Goal: Browse casually: Explore the website without a specific task or goal

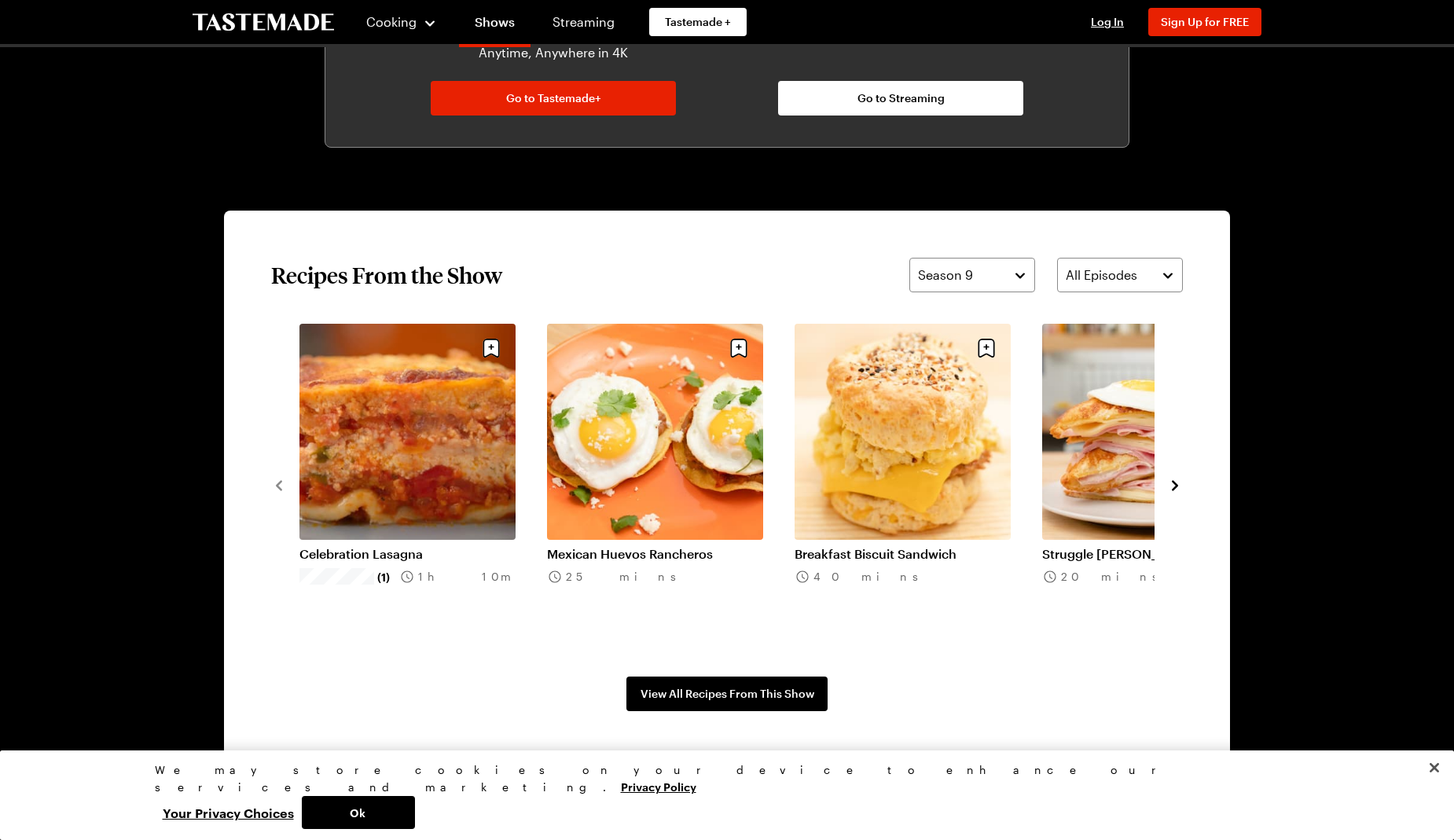
scroll to position [1021, 0]
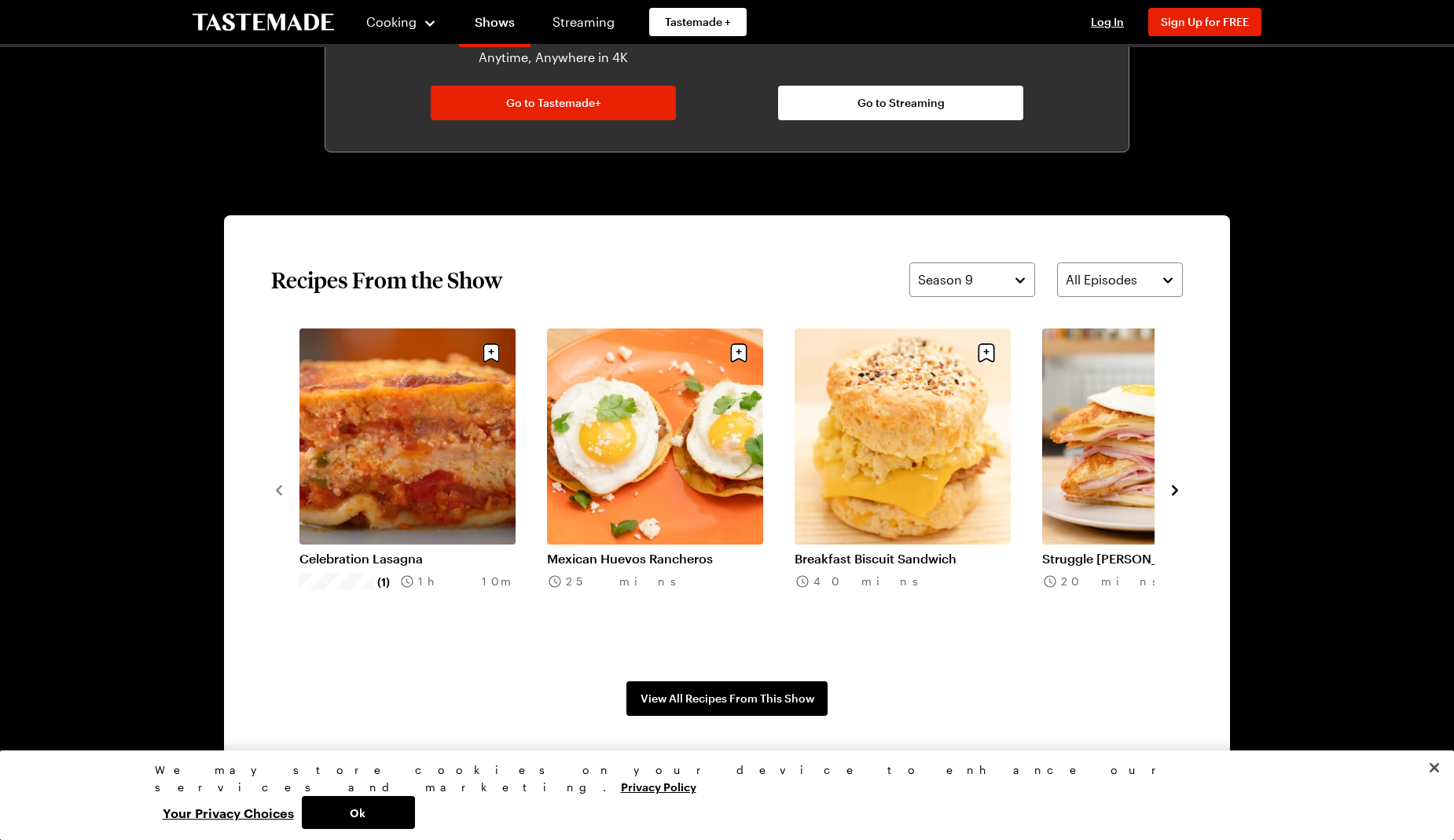
click at [1172, 483] on icon "navigate to next item" at bounding box center [1175, 490] width 16 height 16
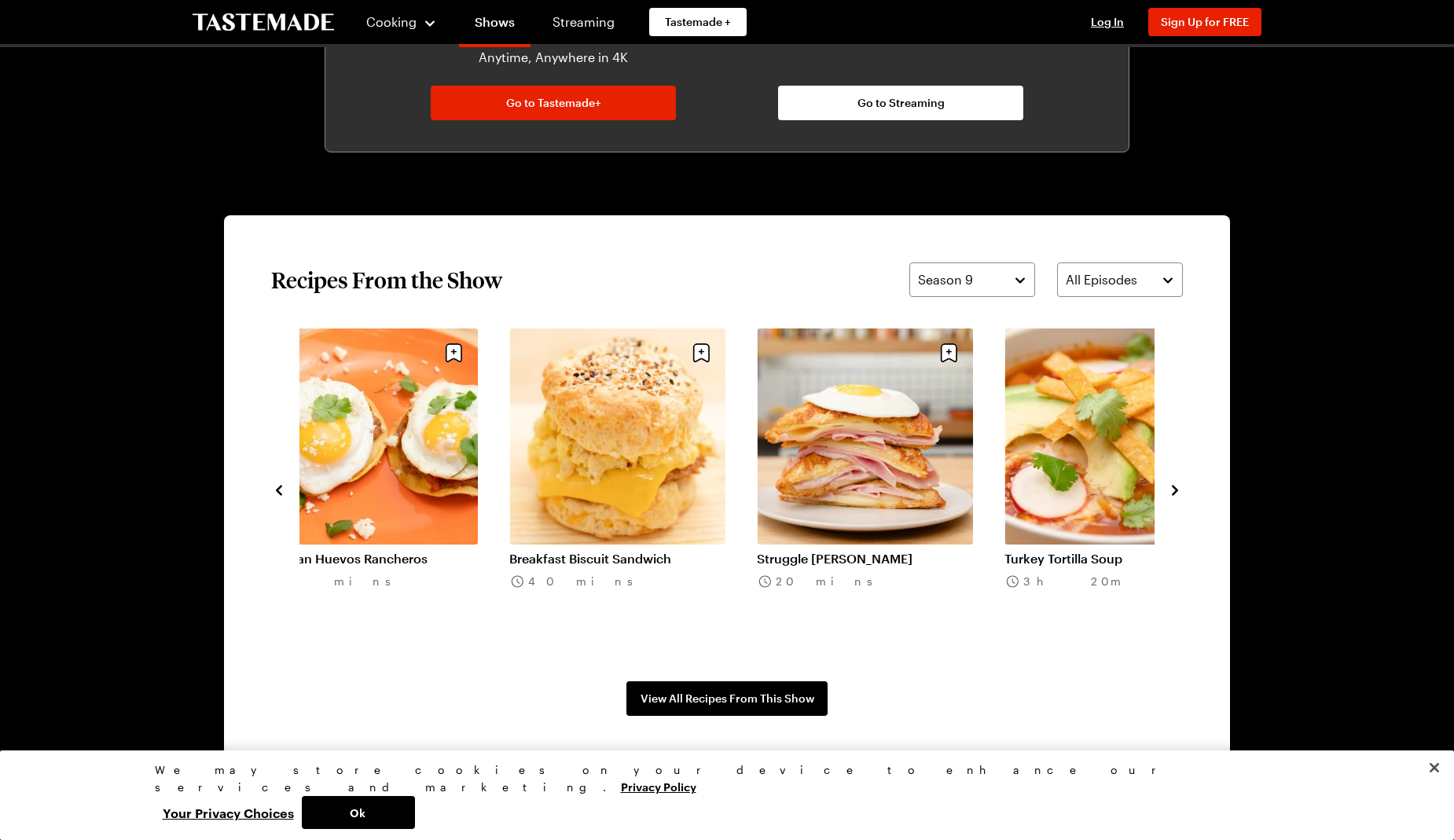
click at [1177, 481] on button "navigate to next item" at bounding box center [1175, 488] width 16 height 19
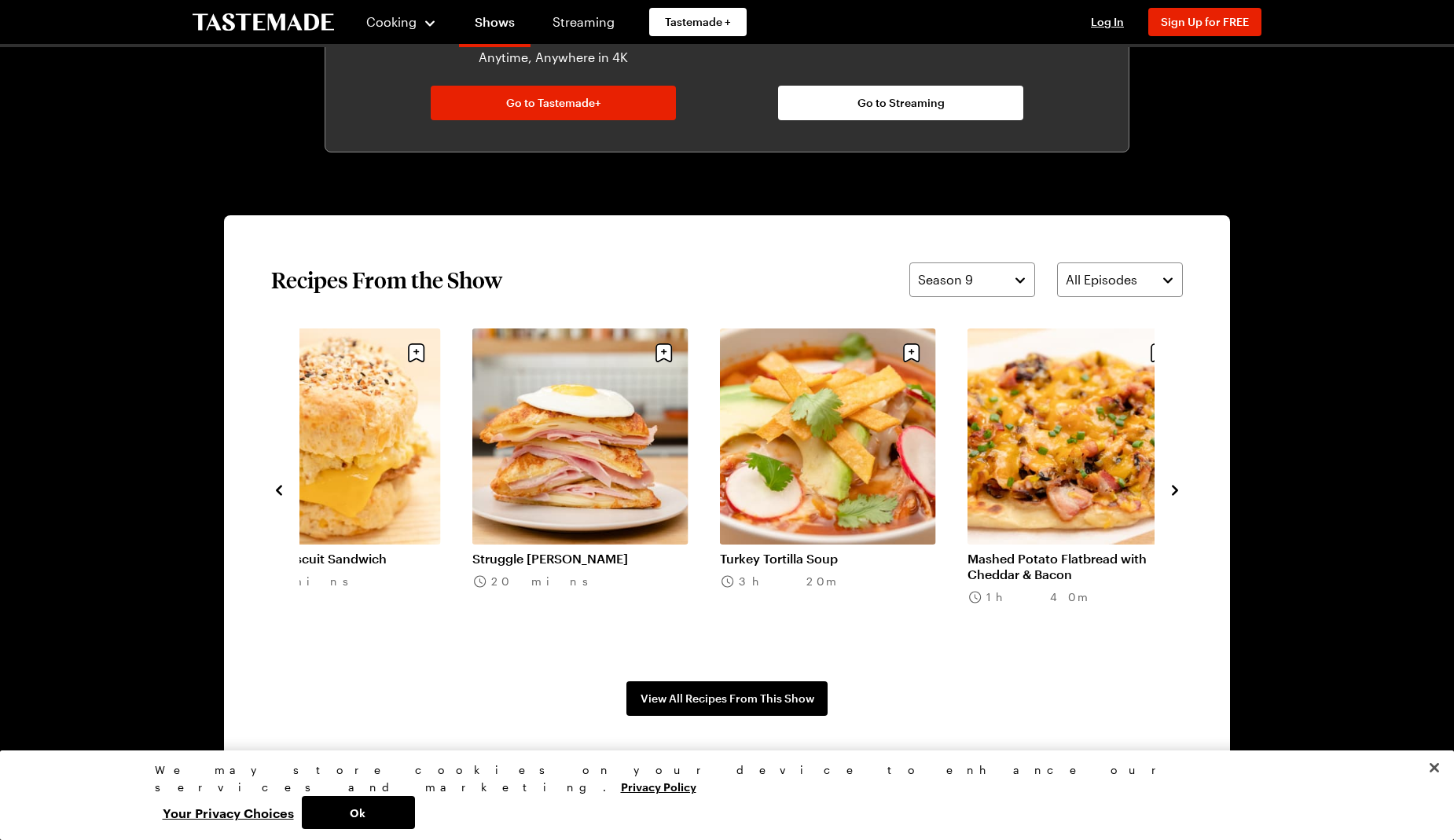
click at [1177, 481] on button "navigate to next item" at bounding box center [1175, 488] width 16 height 19
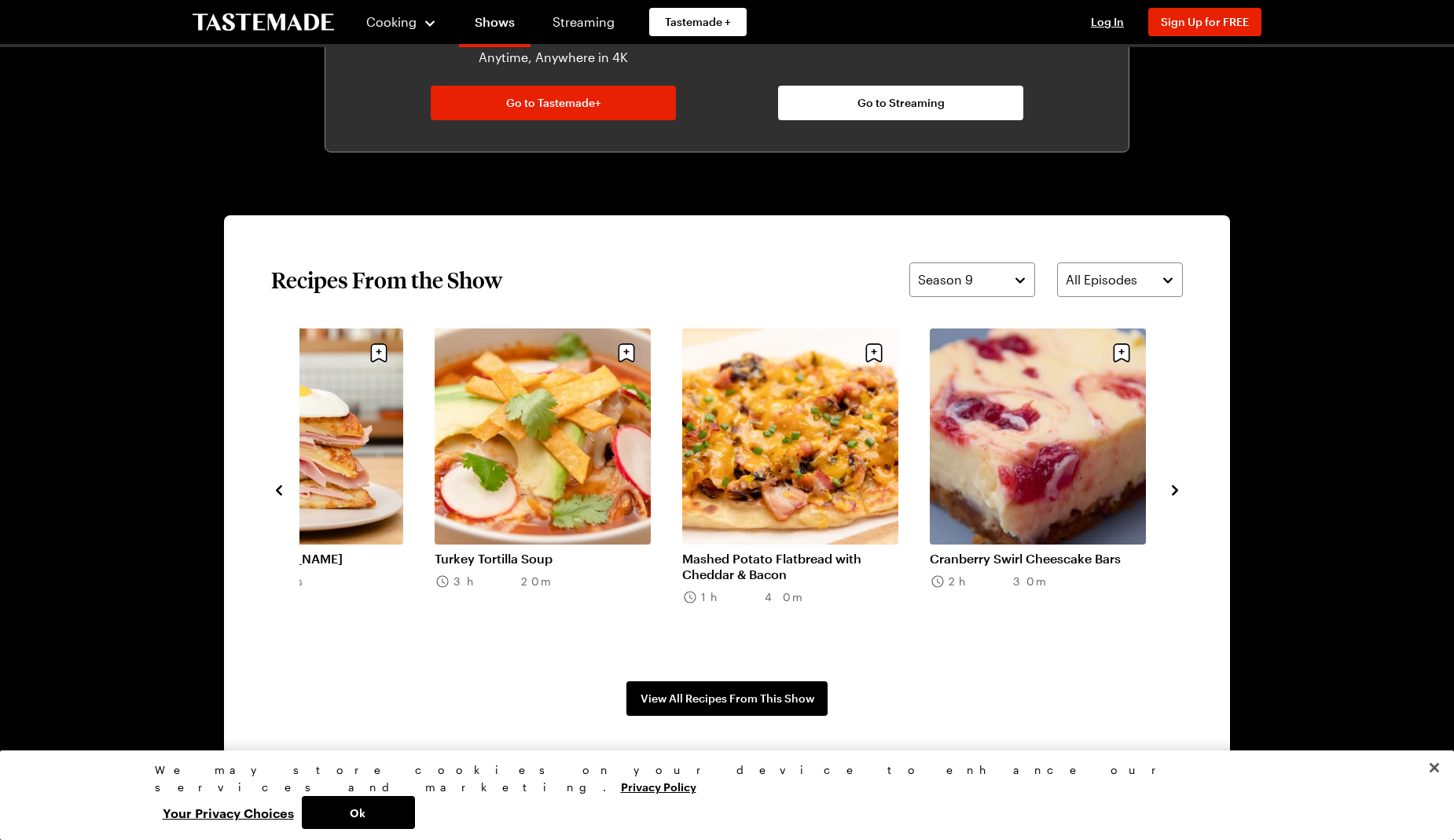
click at [1177, 481] on button "navigate to next item" at bounding box center [1175, 488] width 16 height 19
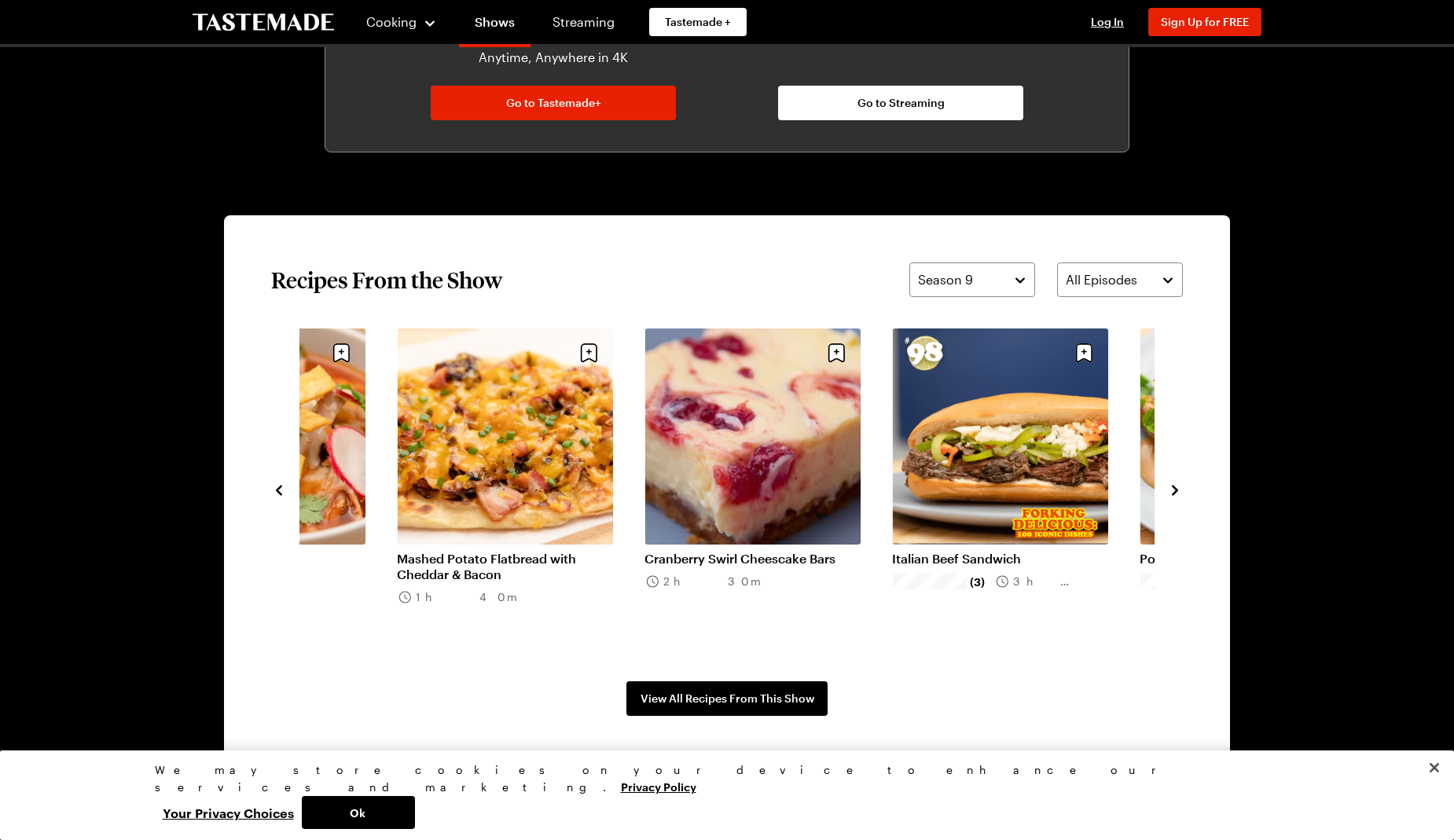
click at [1177, 481] on button "navigate to next item" at bounding box center [1175, 488] width 16 height 19
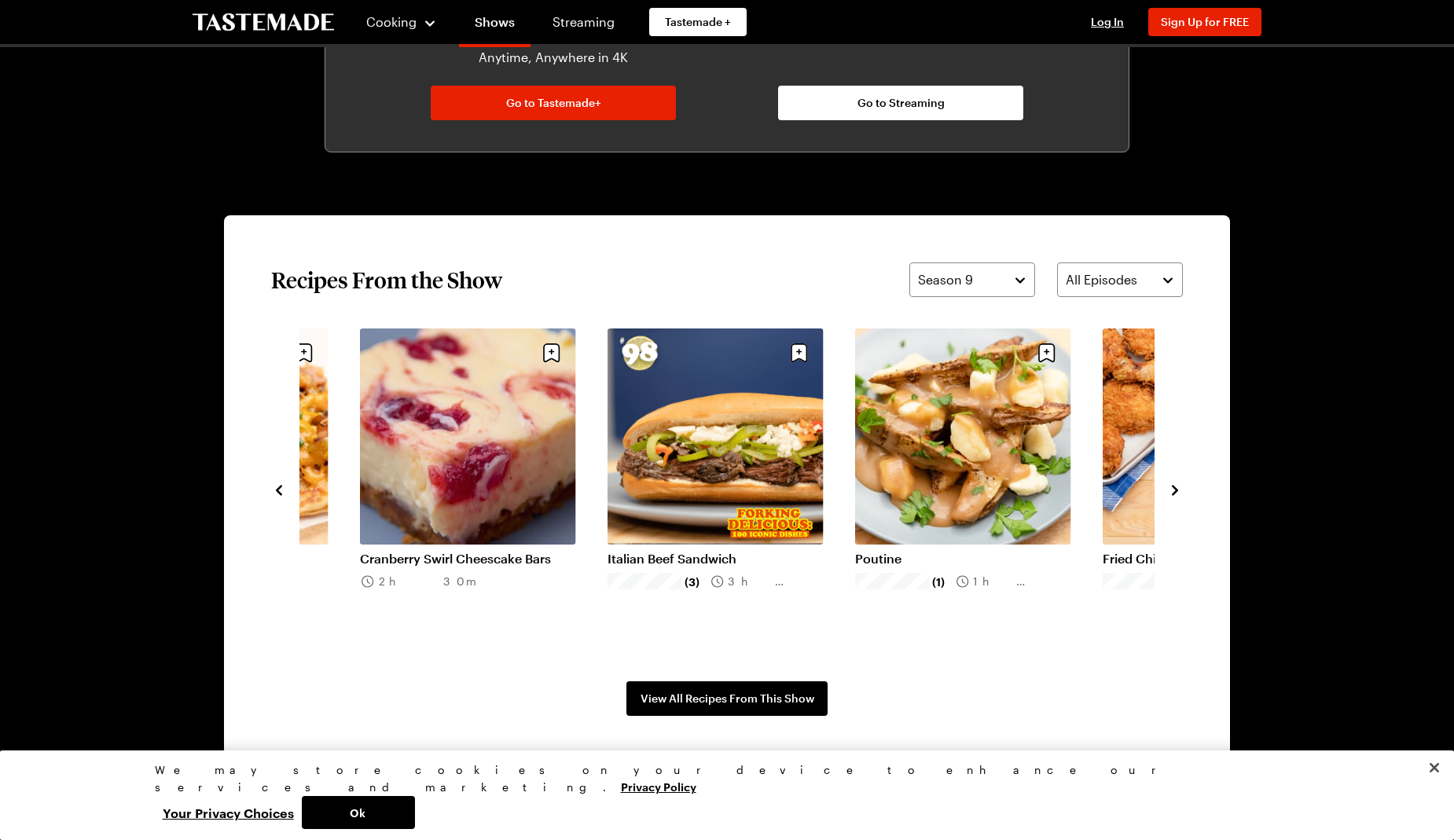
click at [1177, 477] on div "Celebration Lasagna (1) 1h 10m Mexican Huevos Rancheros 25 mins Breakfast Biscu…" at bounding box center [727, 489] width 912 height 322
click at [1172, 483] on icon "navigate to next item" at bounding box center [1175, 490] width 16 height 16
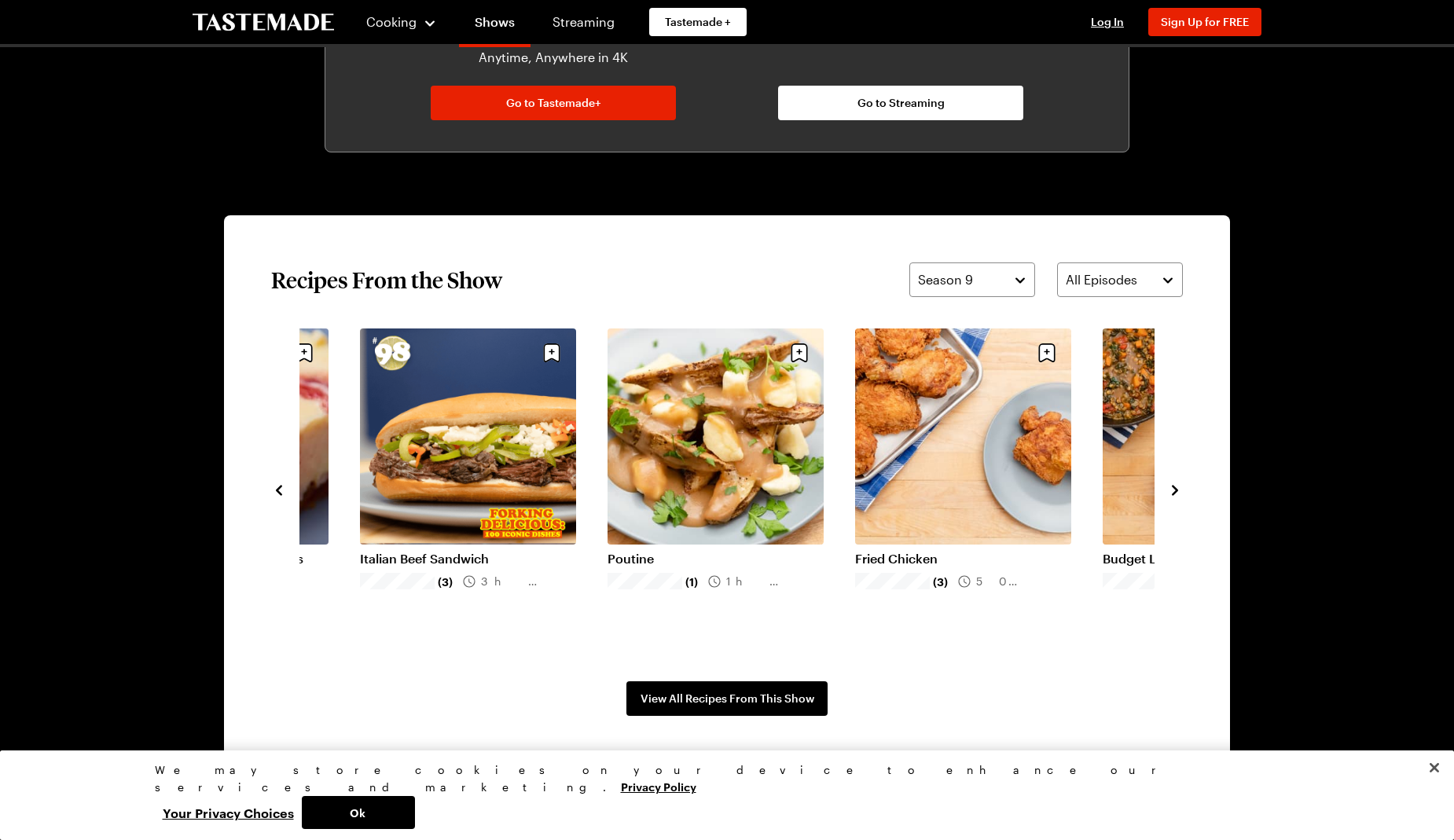
click at [1172, 483] on icon "navigate to next item" at bounding box center [1175, 490] width 16 height 16
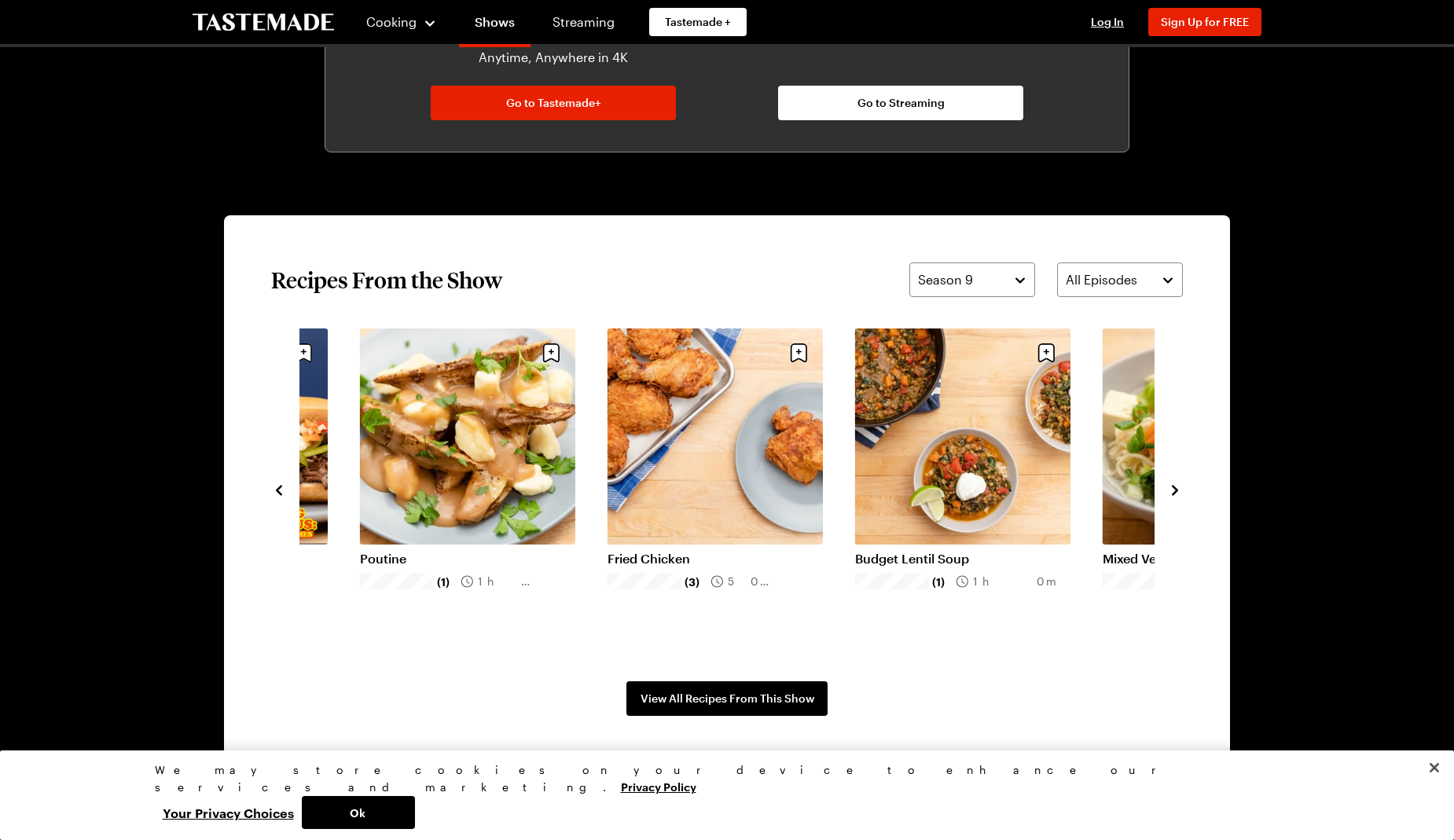
click at [1172, 482] on icon "navigate to next item" at bounding box center [1175, 490] width 16 height 16
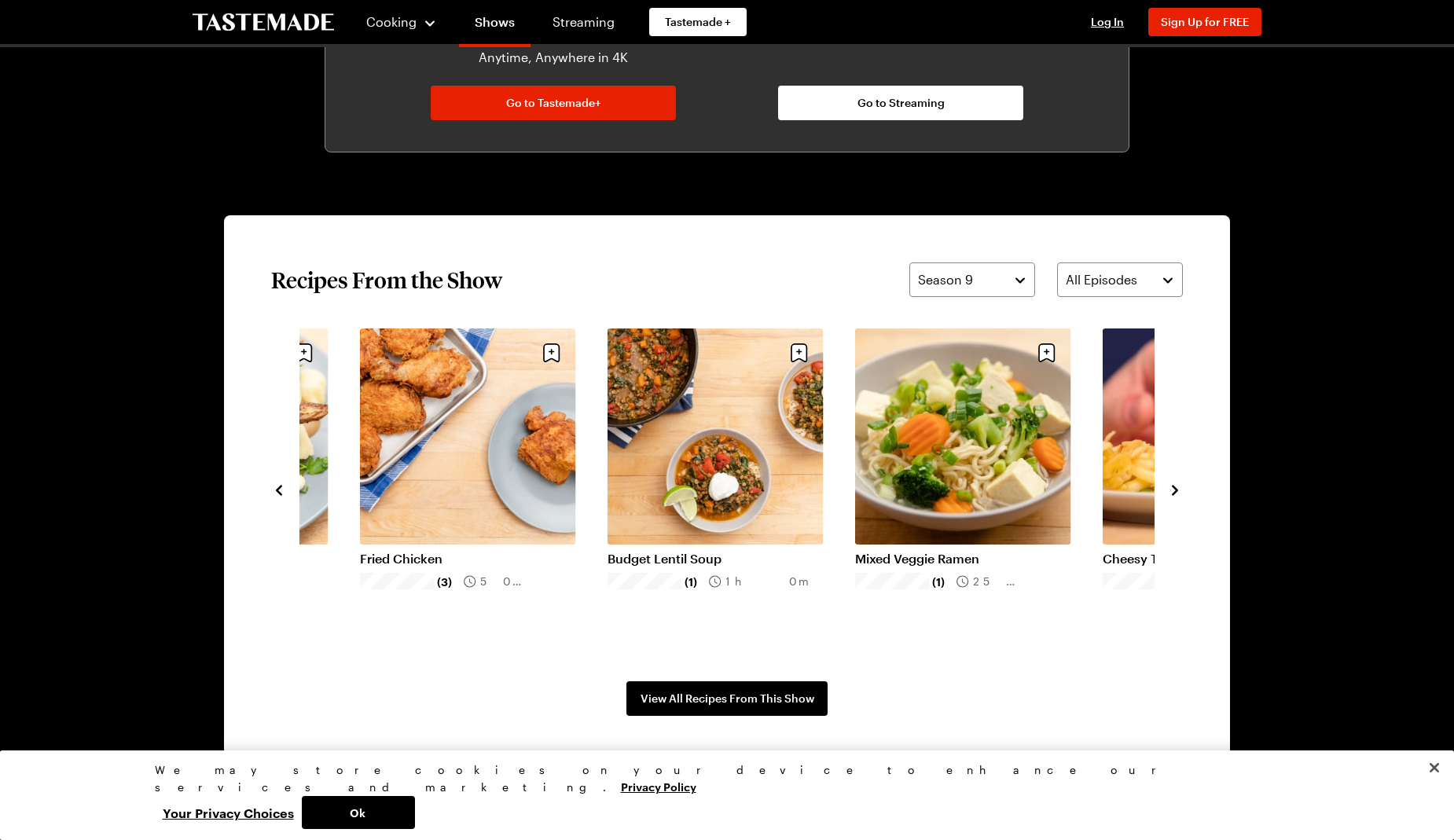
click at [1172, 482] on icon "navigate to next item" at bounding box center [1175, 490] width 16 height 16
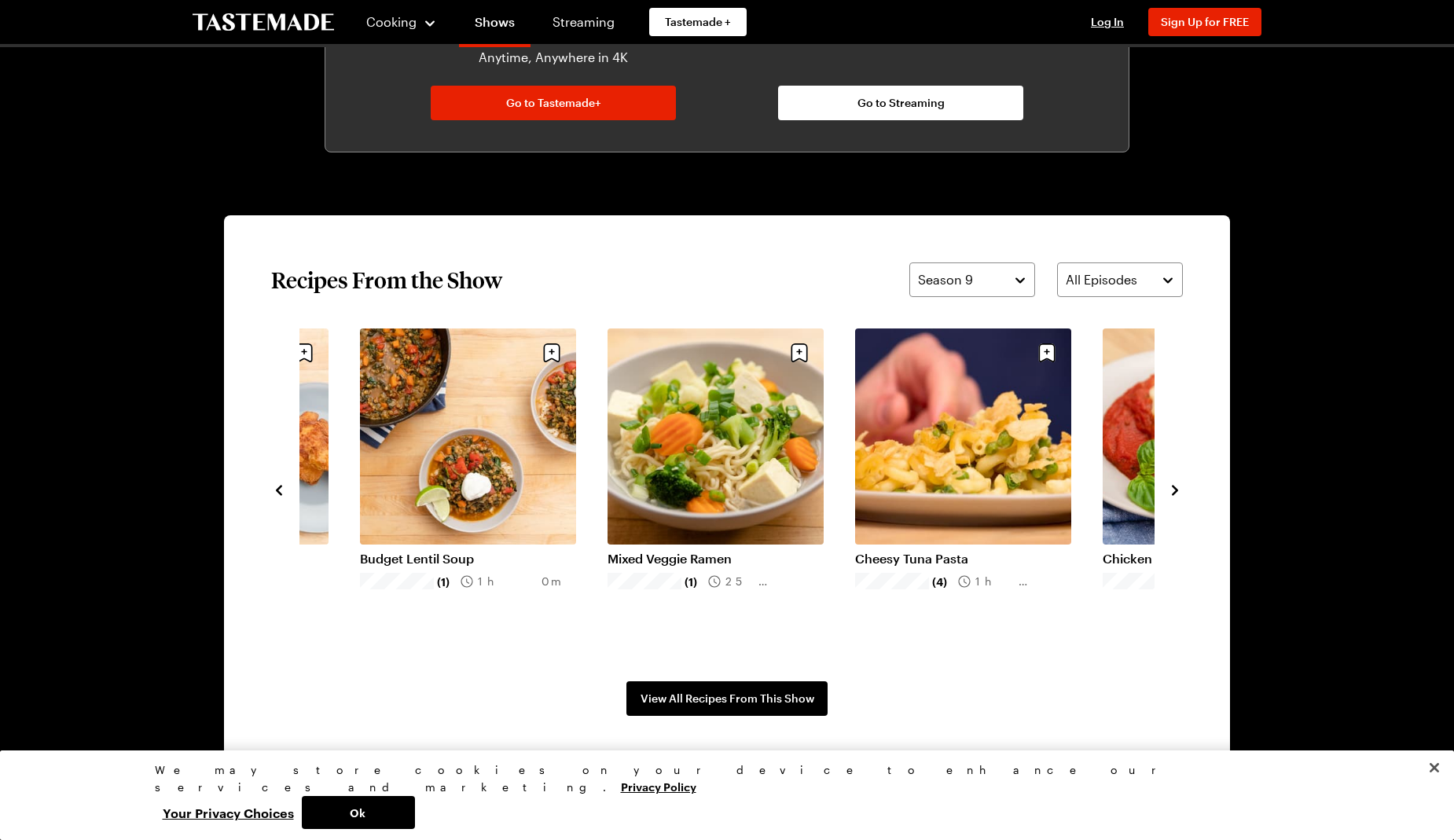
click at [1172, 482] on icon "navigate to next item" at bounding box center [1175, 490] width 16 height 16
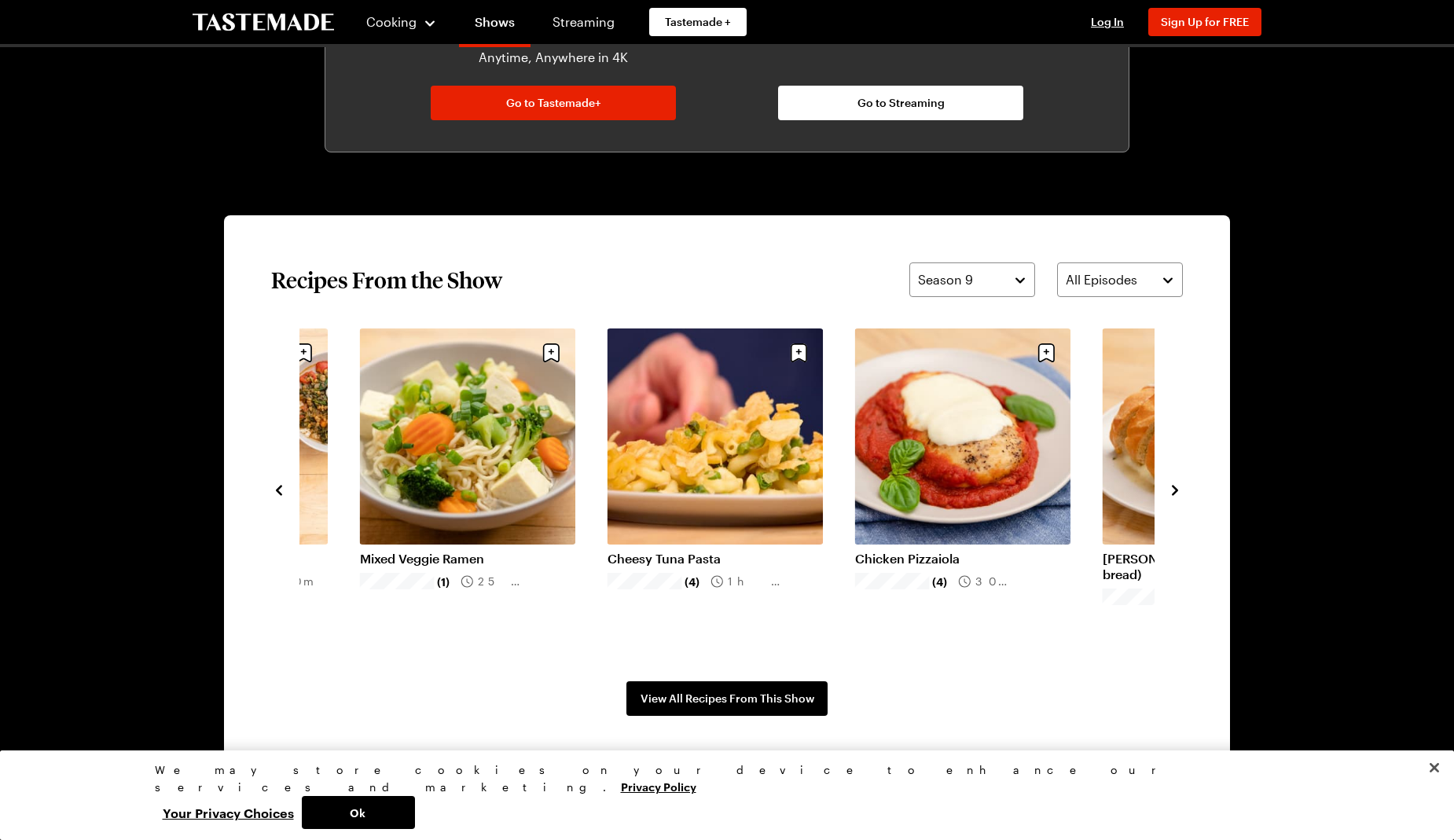
click at [1172, 480] on button "navigate to next item" at bounding box center [1175, 488] width 16 height 19
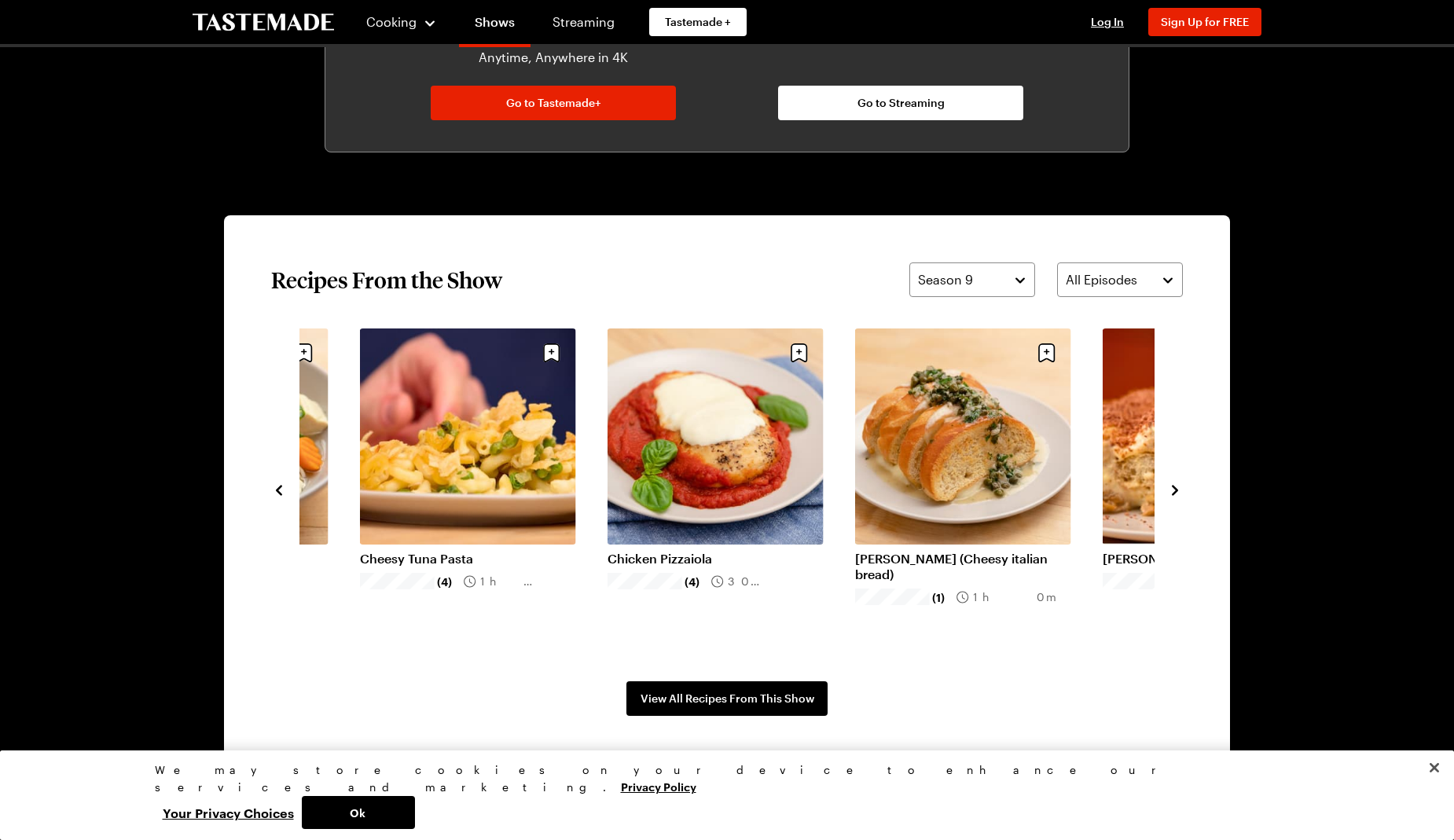
click at [1172, 478] on div "Cranberry Swirl Cheescake Bars 2h 30m Italian Beef Sandwich (3) 3h 35m Poutine …" at bounding box center [727, 489] width 912 height 322
click at [1173, 484] on icon "navigate to next item" at bounding box center [1175, 490] width 16 height 16
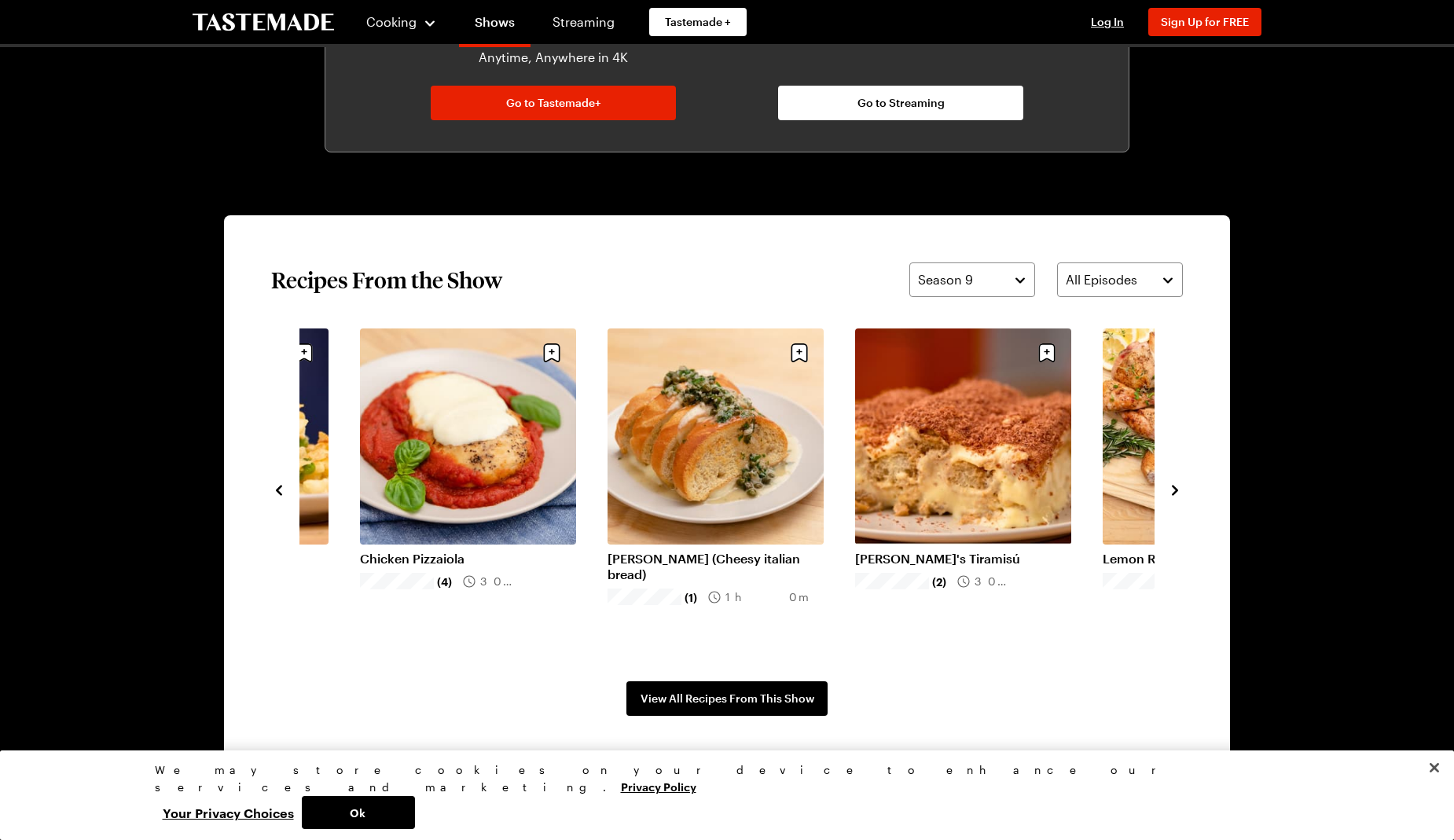
click at [1173, 484] on icon "navigate to next item" at bounding box center [1175, 490] width 16 height 16
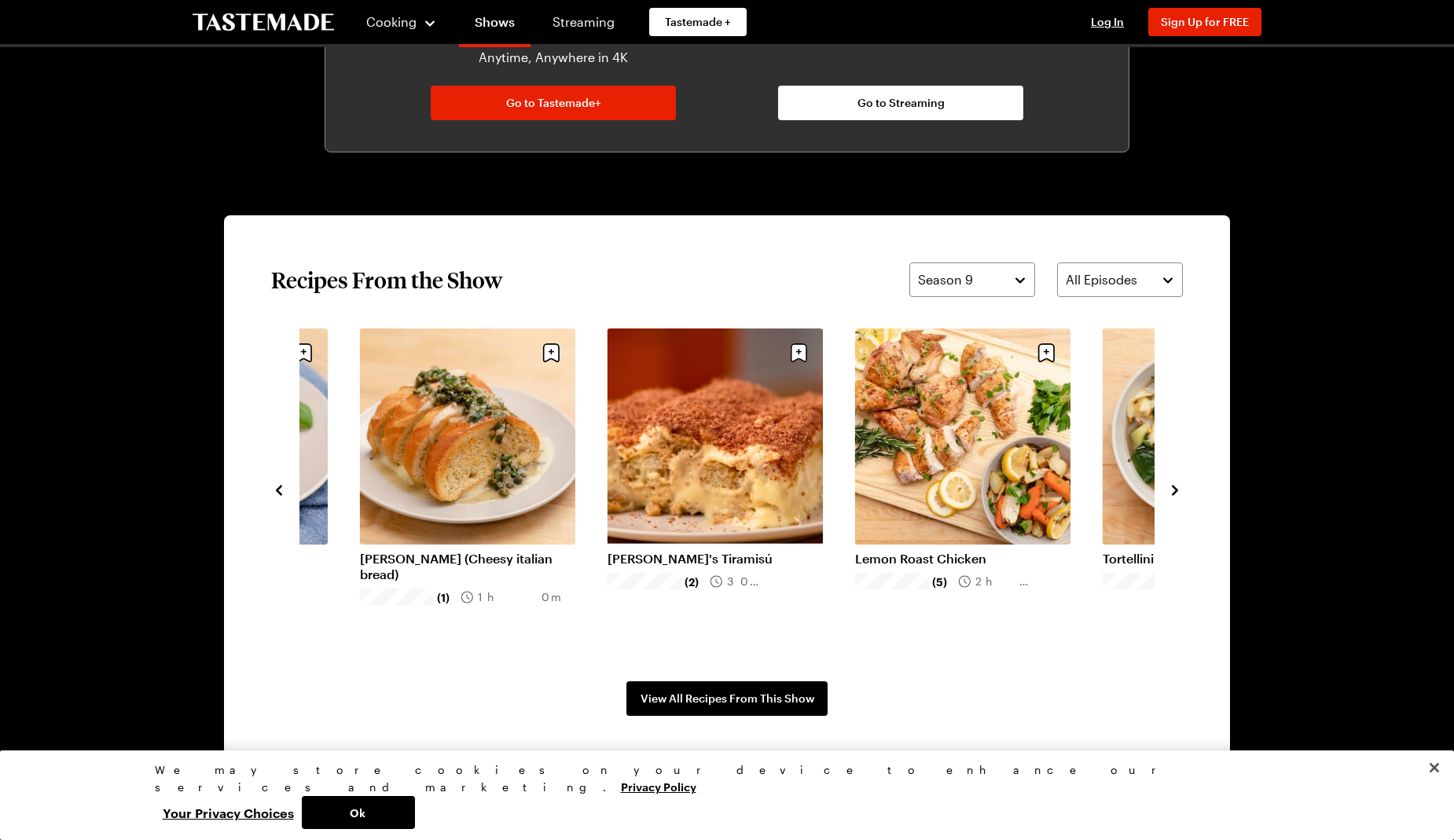
click at [1173, 480] on button "navigate to next item" at bounding box center [1175, 488] width 16 height 19
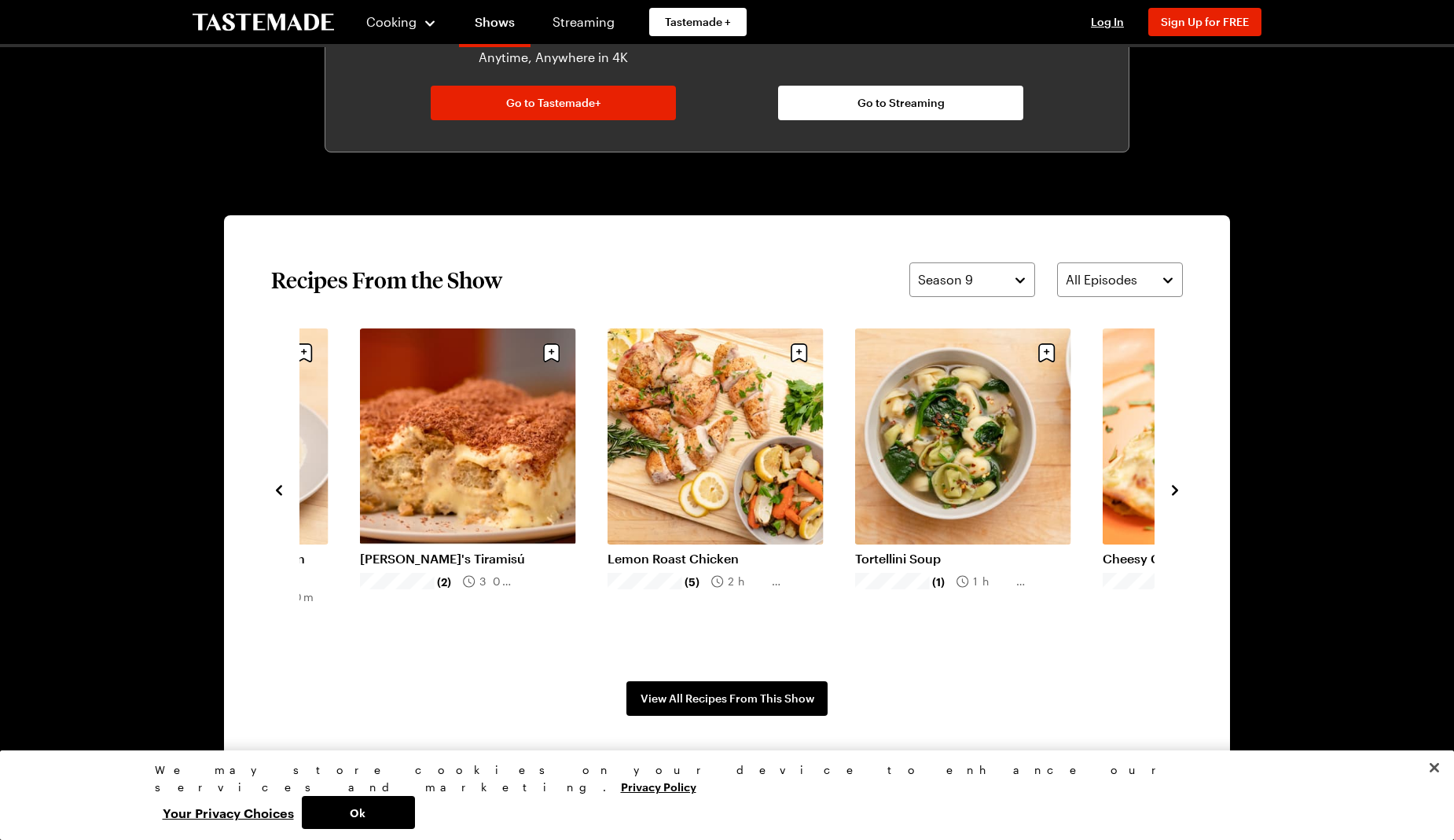
click at [1173, 480] on button "navigate to next item" at bounding box center [1175, 488] width 16 height 19
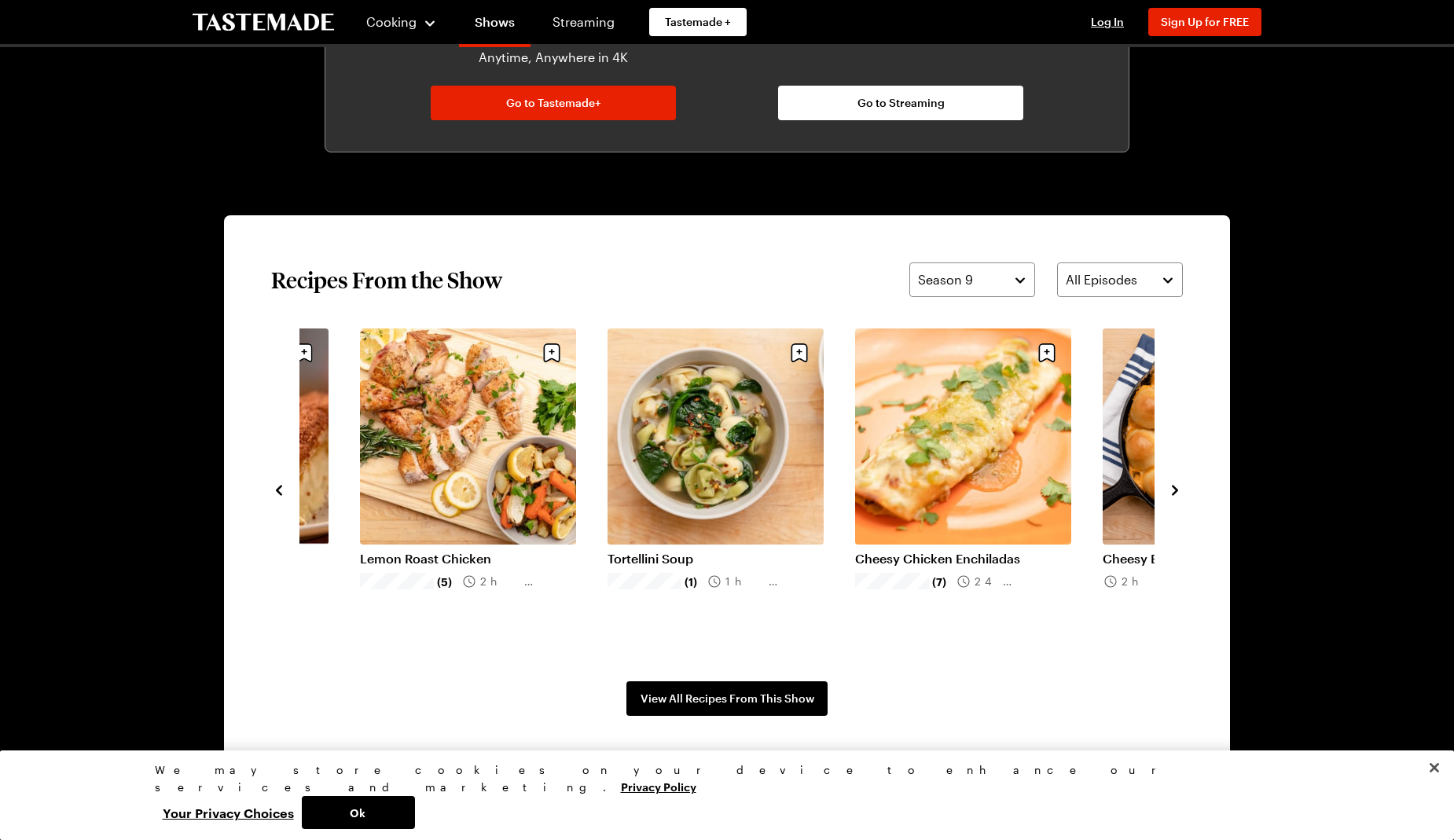
click at [1173, 480] on button "navigate to next item" at bounding box center [1175, 488] width 16 height 19
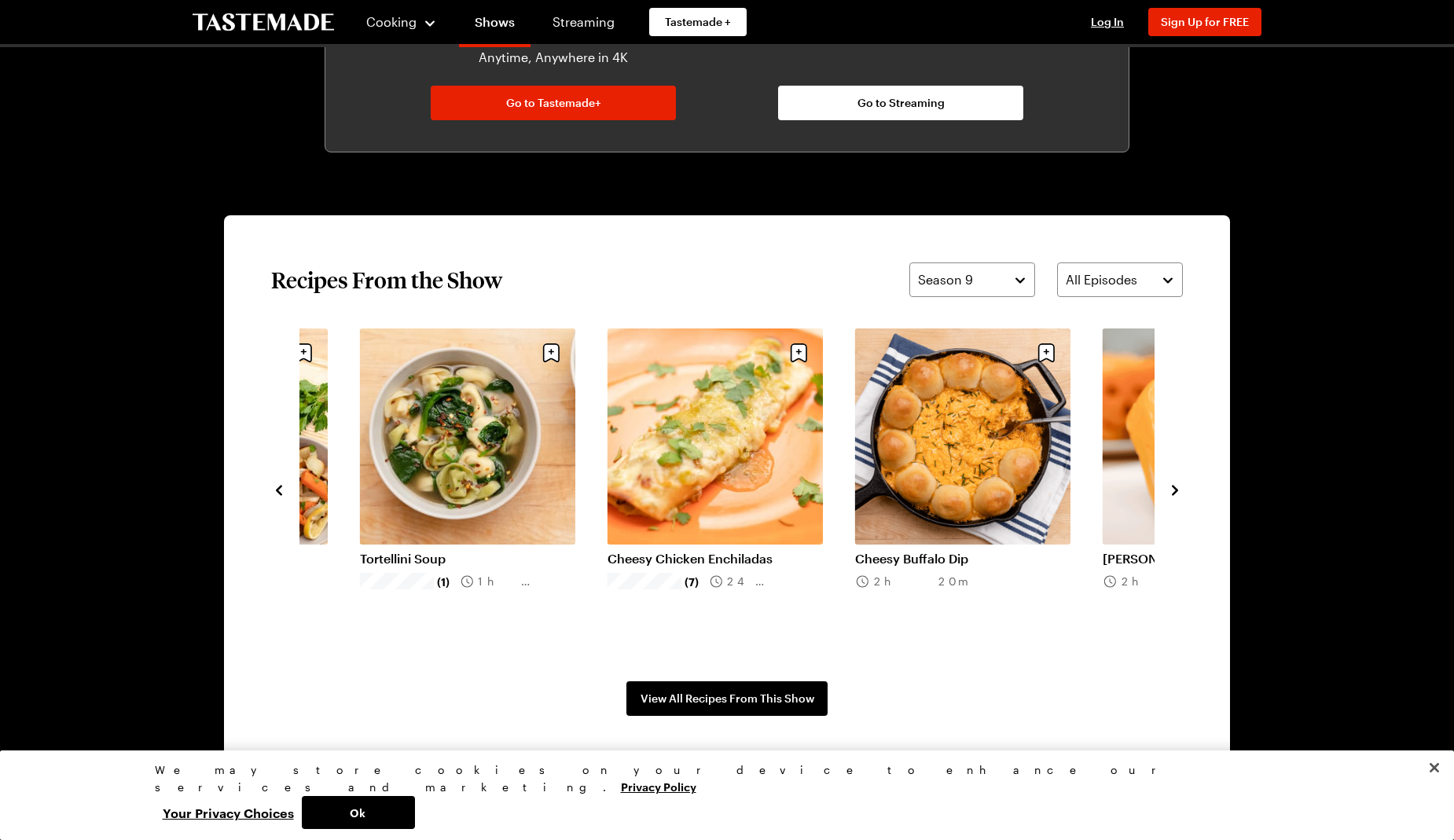
click at [1173, 480] on button "navigate to next item" at bounding box center [1175, 488] width 16 height 19
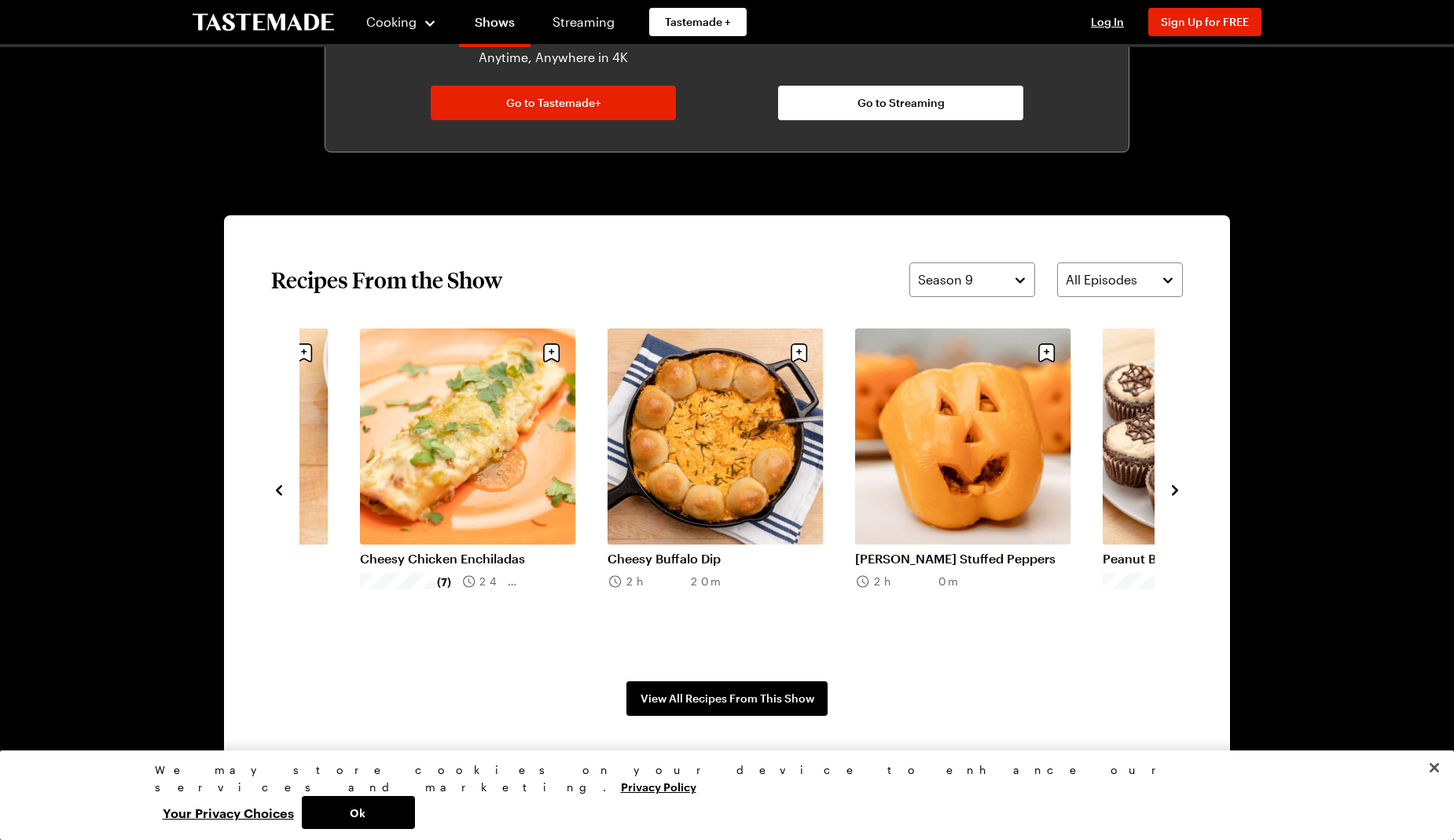
click at [1173, 480] on button "navigate to next item" at bounding box center [1175, 488] width 16 height 19
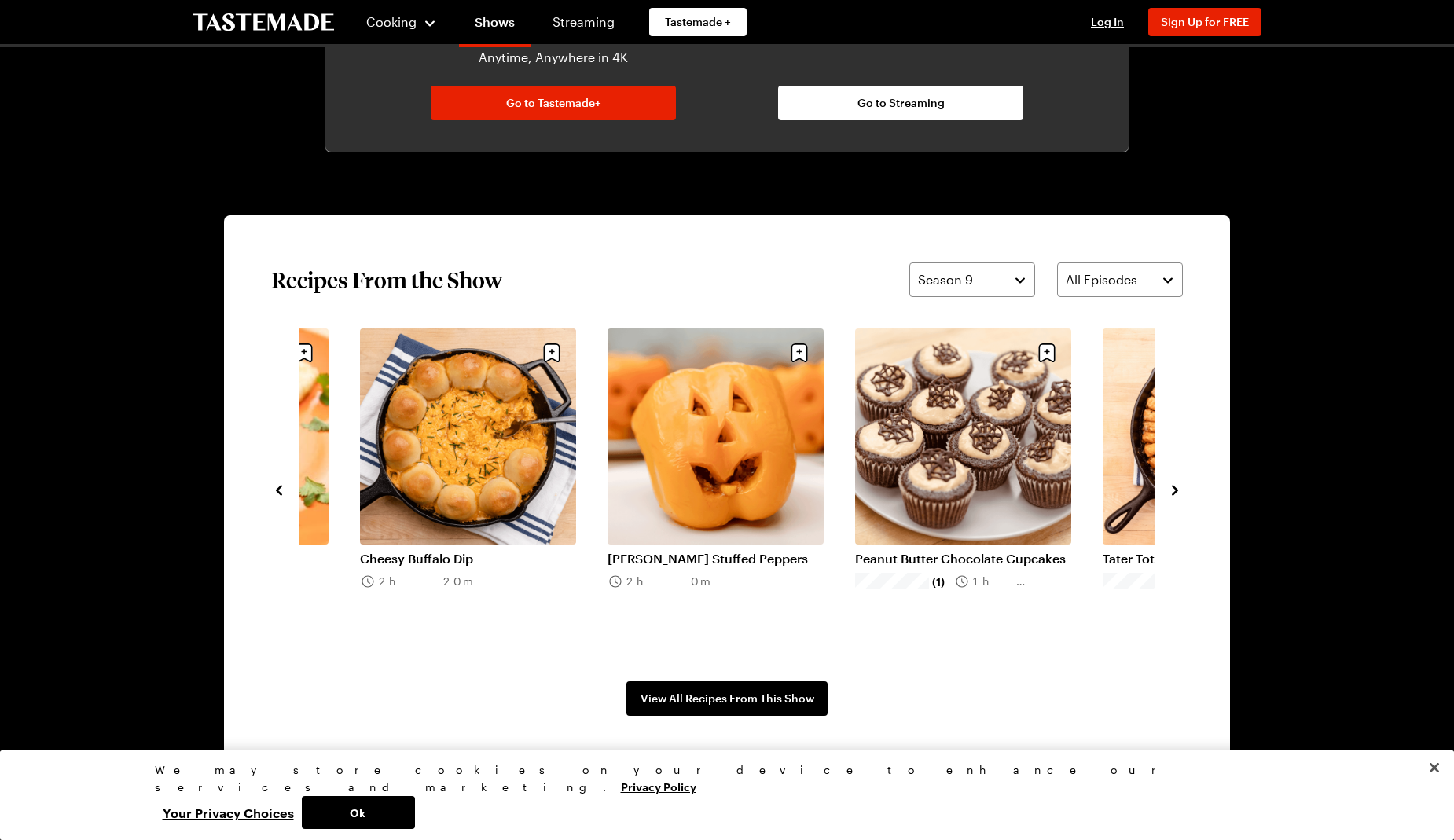
click at [1173, 480] on button "navigate to next item" at bounding box center [1175, 488] width 16 height 19
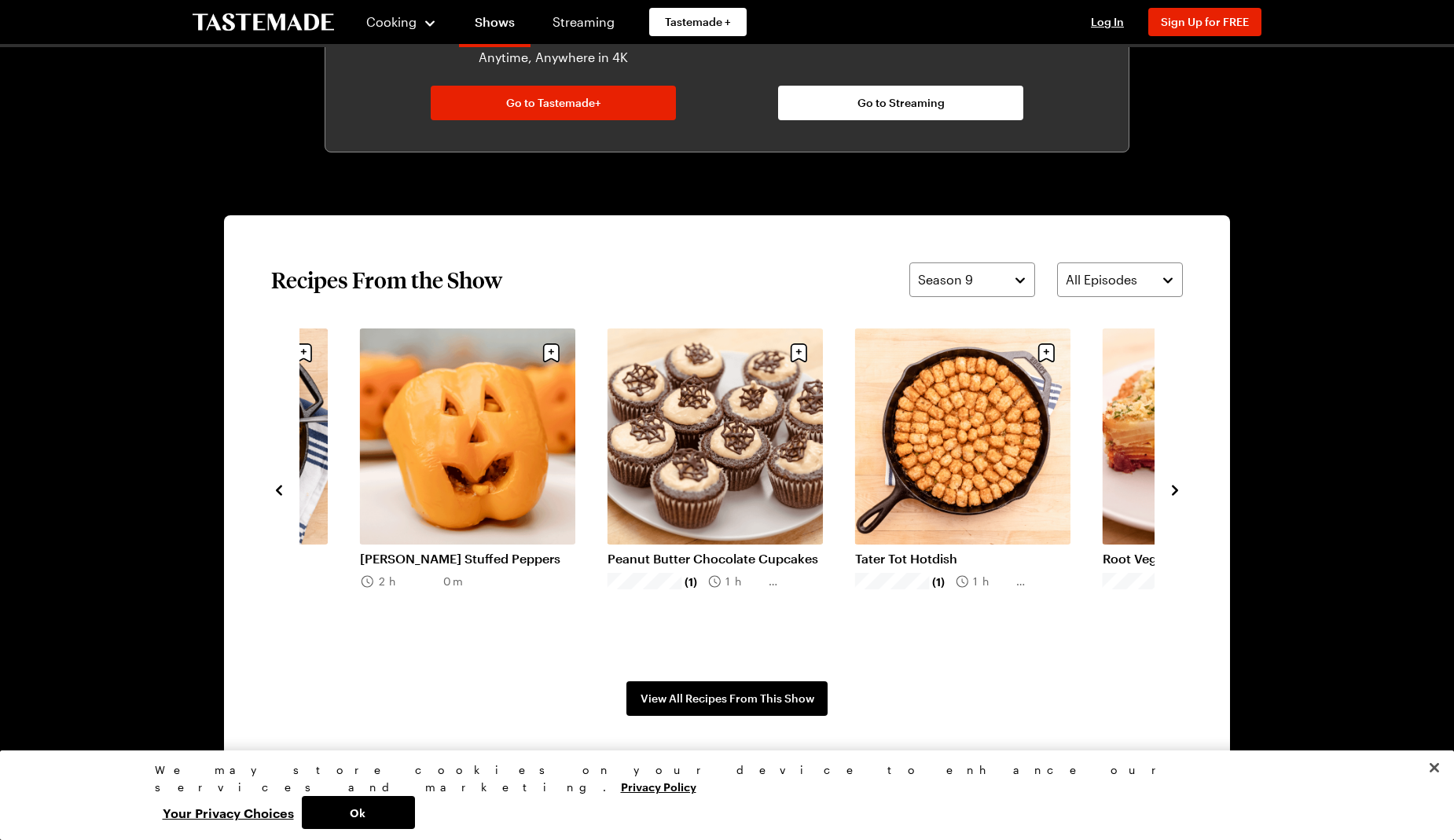
click at [1174, 480] on button "navigate to next item" at bounding box center [1175, 488] width 16 height 19
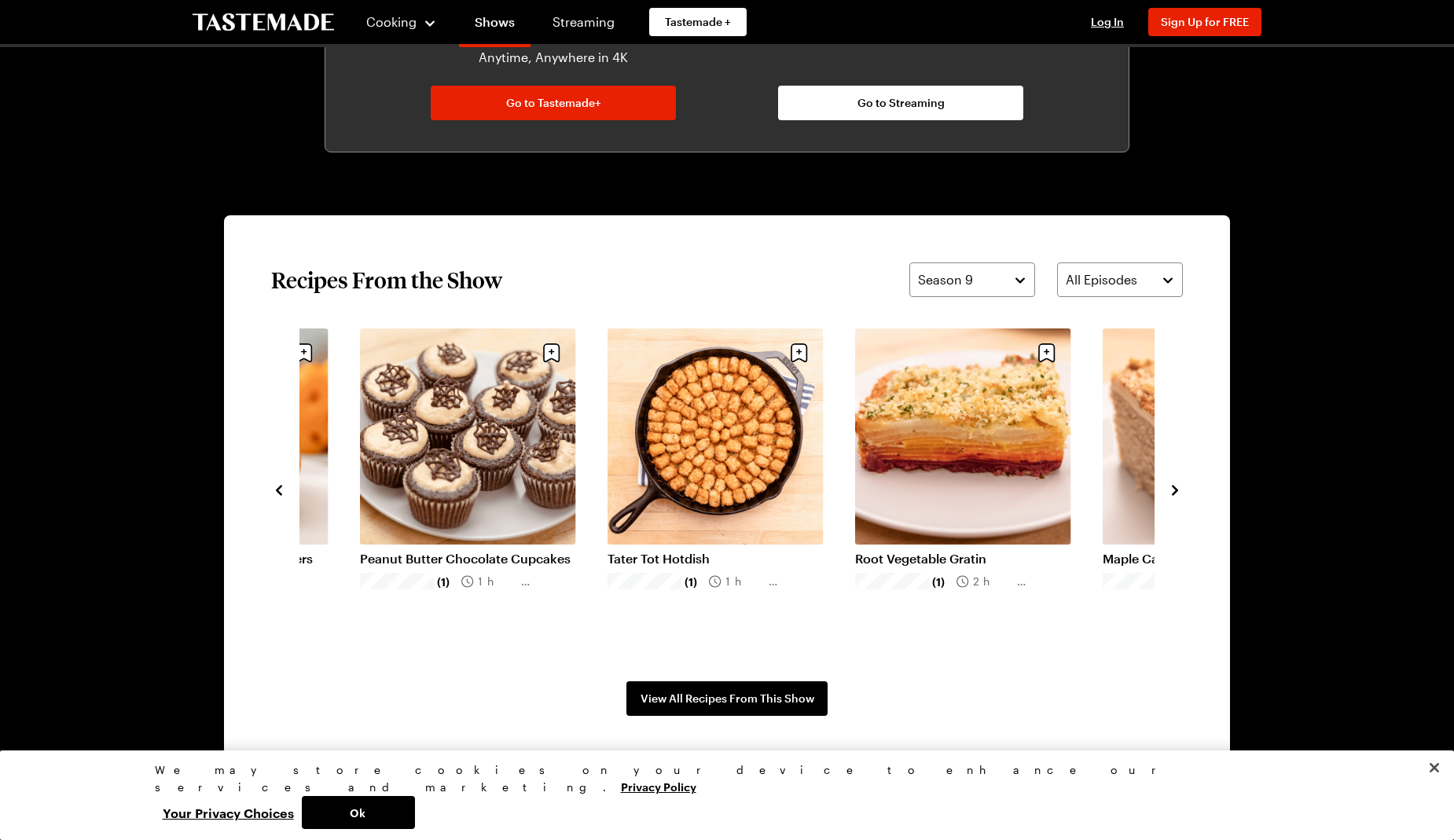
click at [1174, 480] on button "navigate to next item" at bounding box center [1175, 488] width 16 height 19
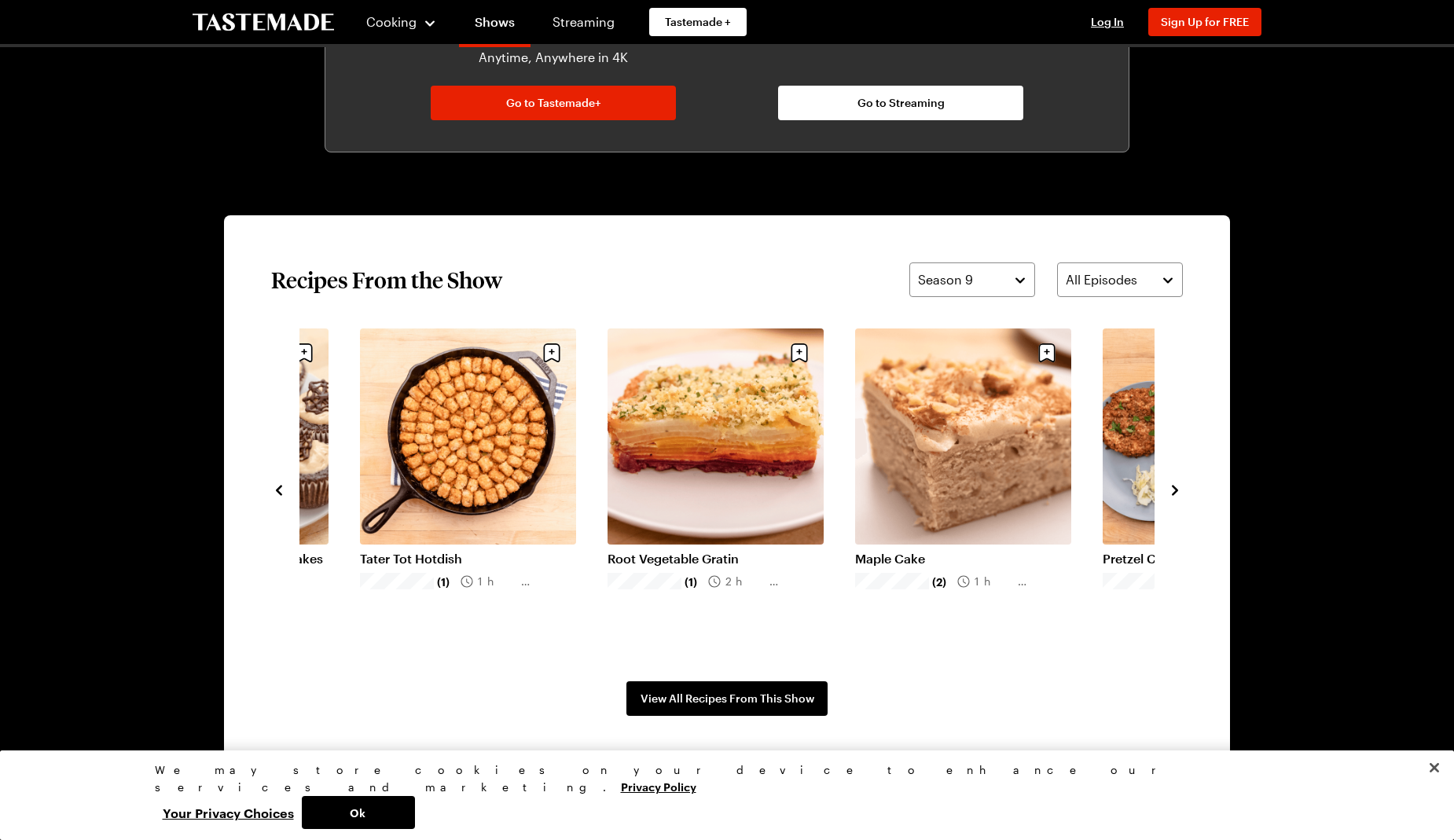
click at [1174, 480] on button "navigate to next item" at bounding box center [1175, 488] width 16 height 19
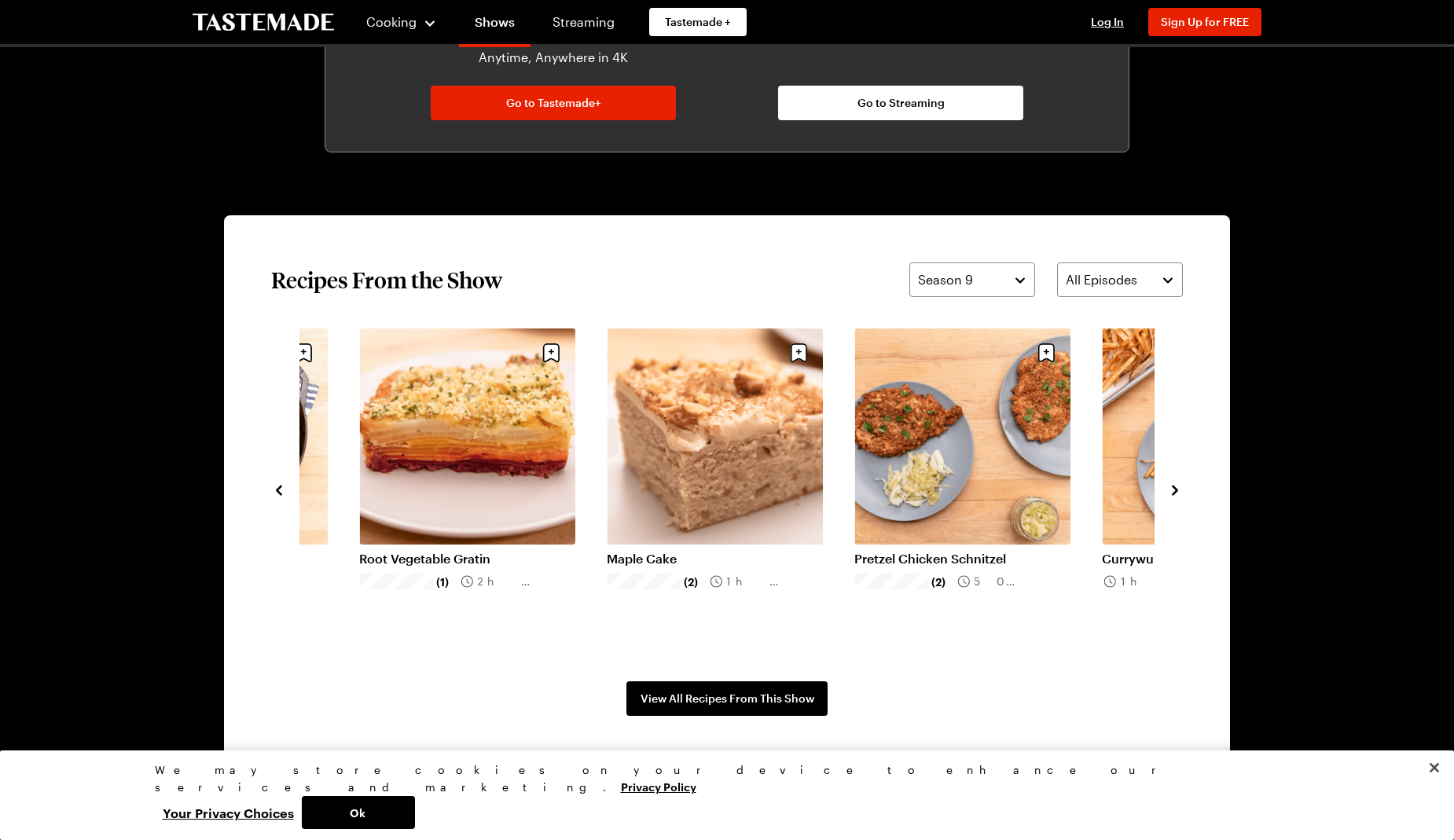
click at [1174, 480] on button "navigate to next item" at bounding box center [1175, 488] width 16 height 19
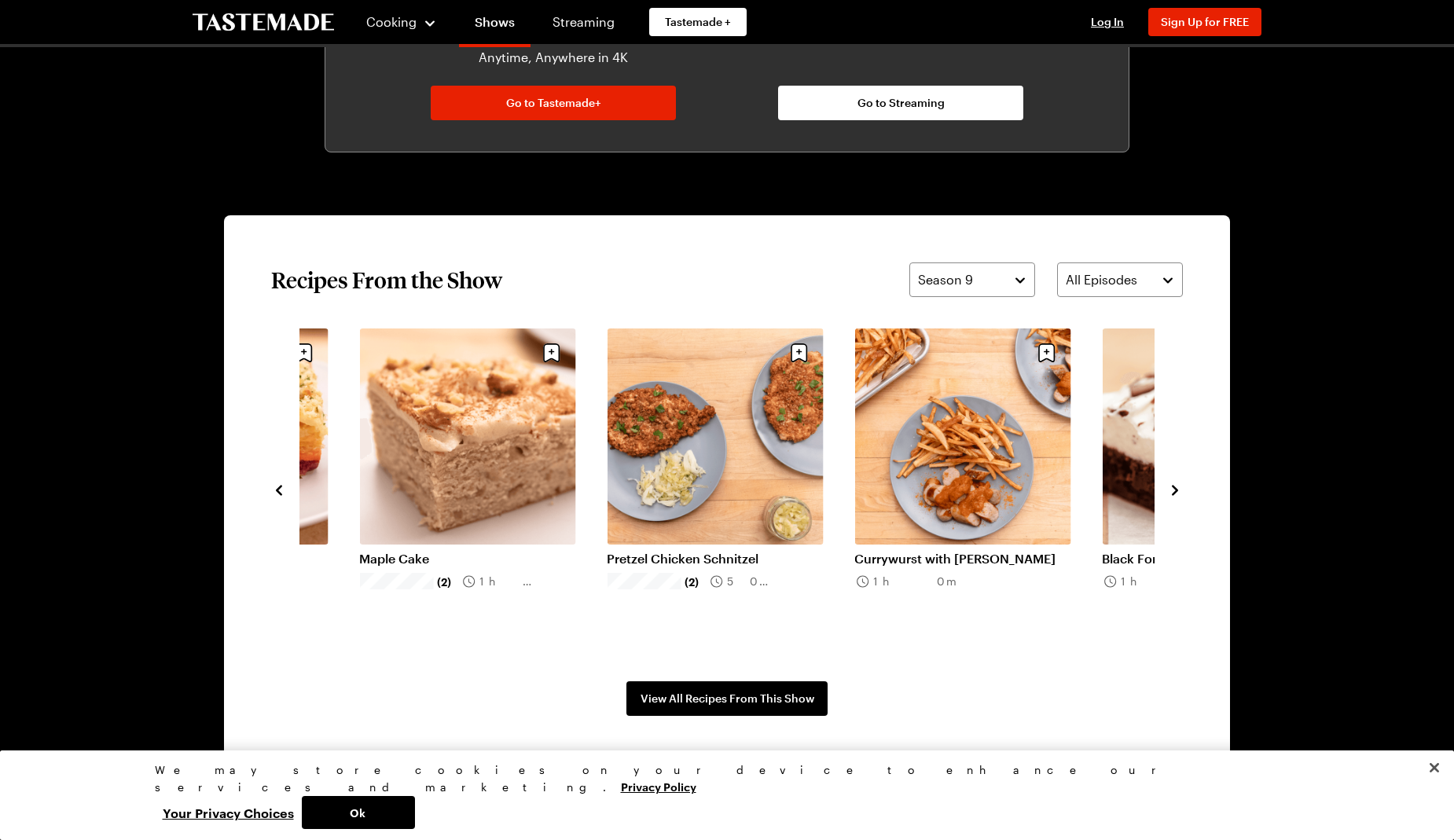
click at [1174, 480] on button "navigate to next item" at bounding box center [1175, 488] width 16 height 19
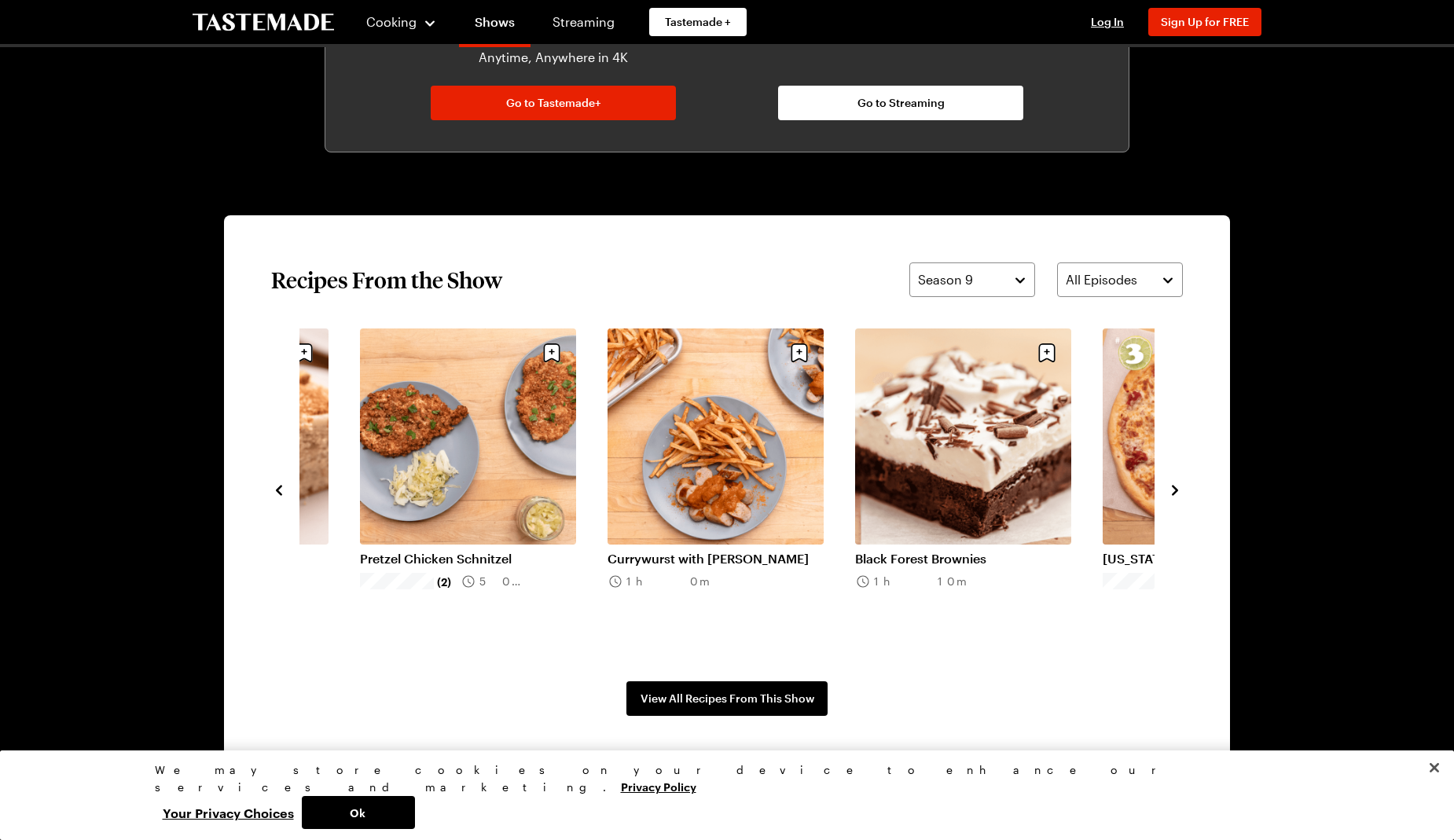
click at [1174, 480] on button "navigate to next item" at bounding box center [1175, 488] width 16 height 19
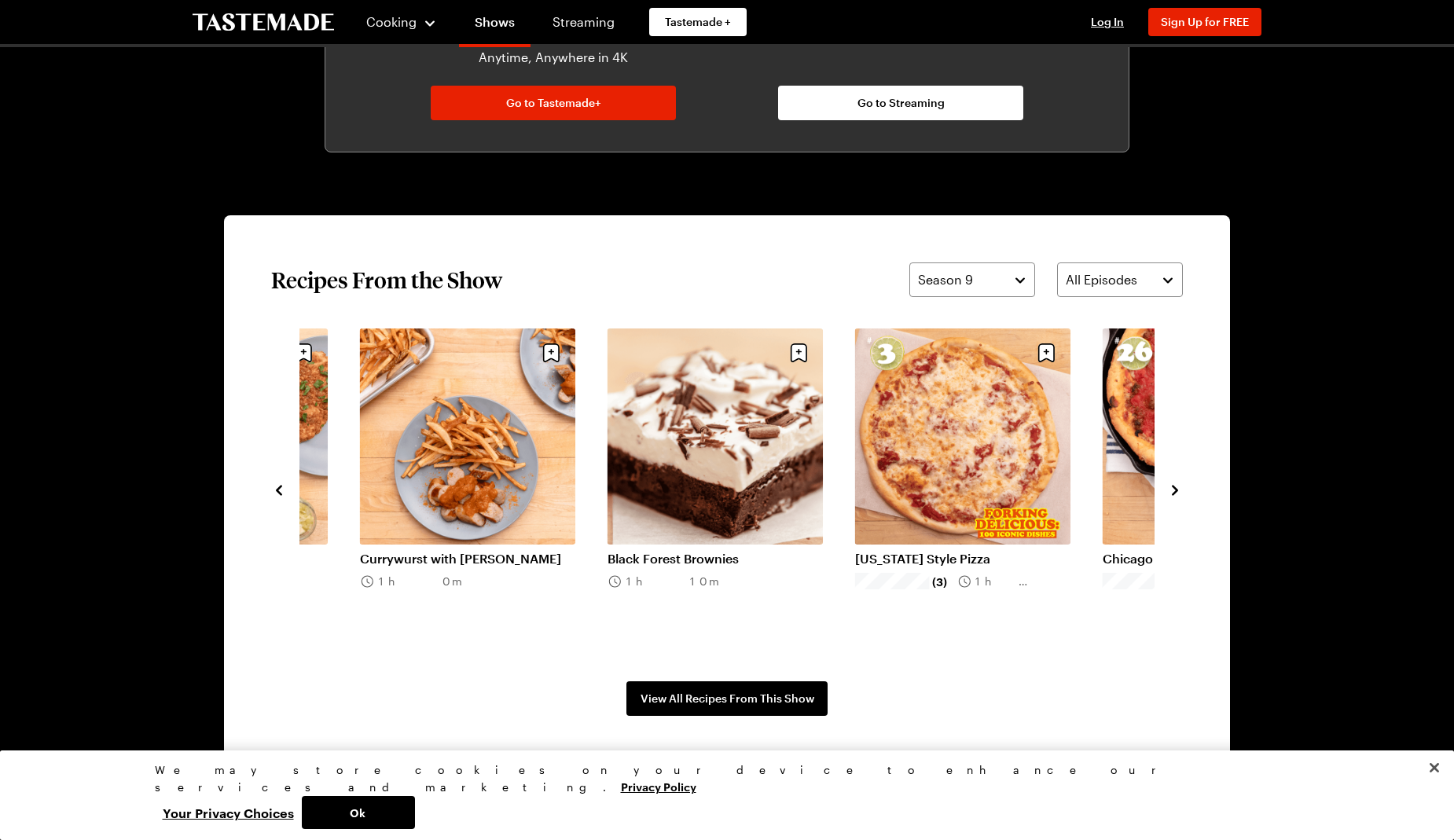
click at [1174, 480] on button "navigate to next item" at bounding box center [1175, 488] width 16 height 19
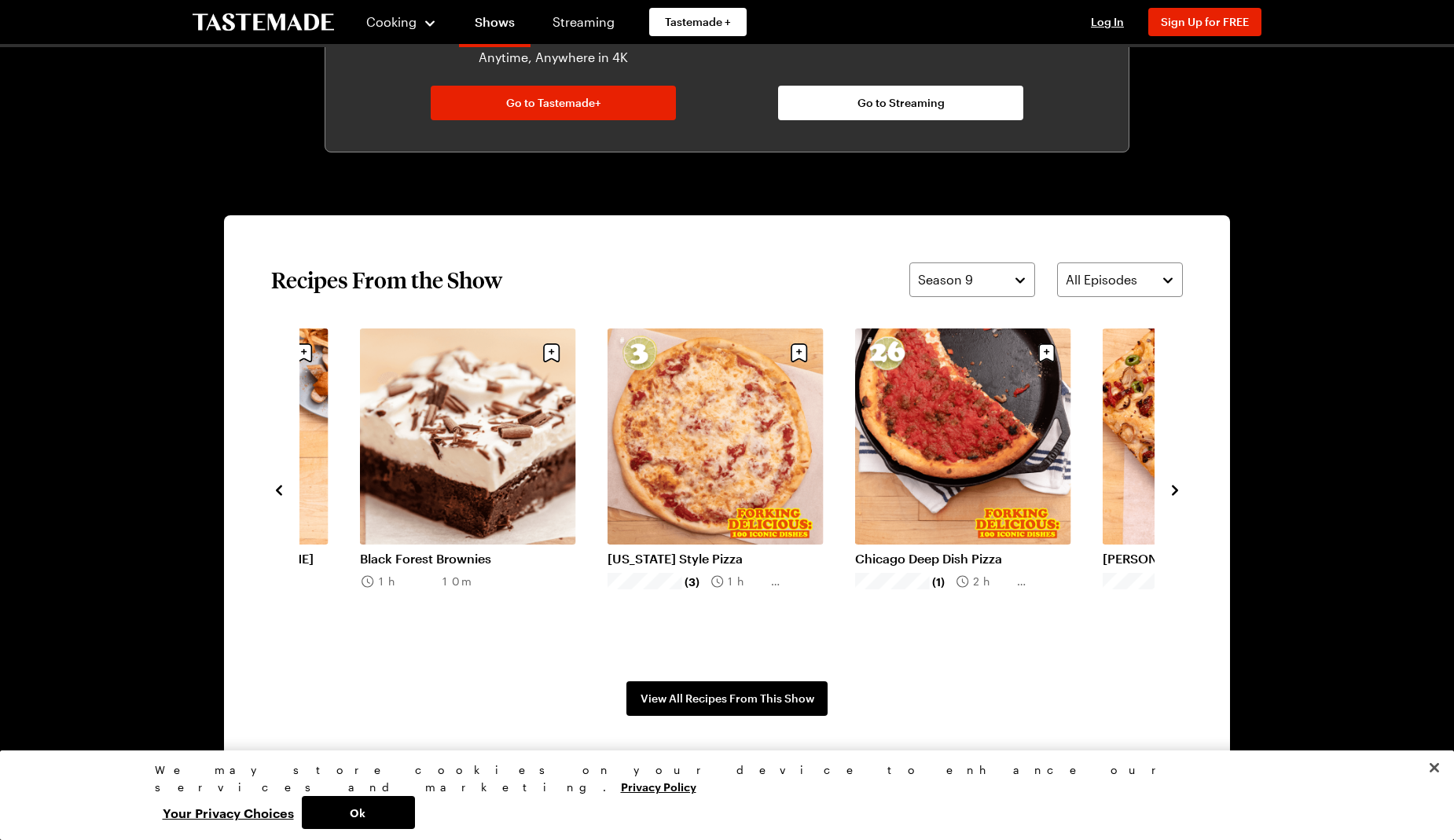
click at [1175, 477] on div "Peanut Butter Chocolate Cupcakes (1) 1h 30m Tater Tot Hotdish (1) 1h 30m Root V…" at bounding box center [727, 489] width 912 height 322
click at [1175, 480] on button "navigate to next item" at bounding box center [1175, 488] width 16 height 19
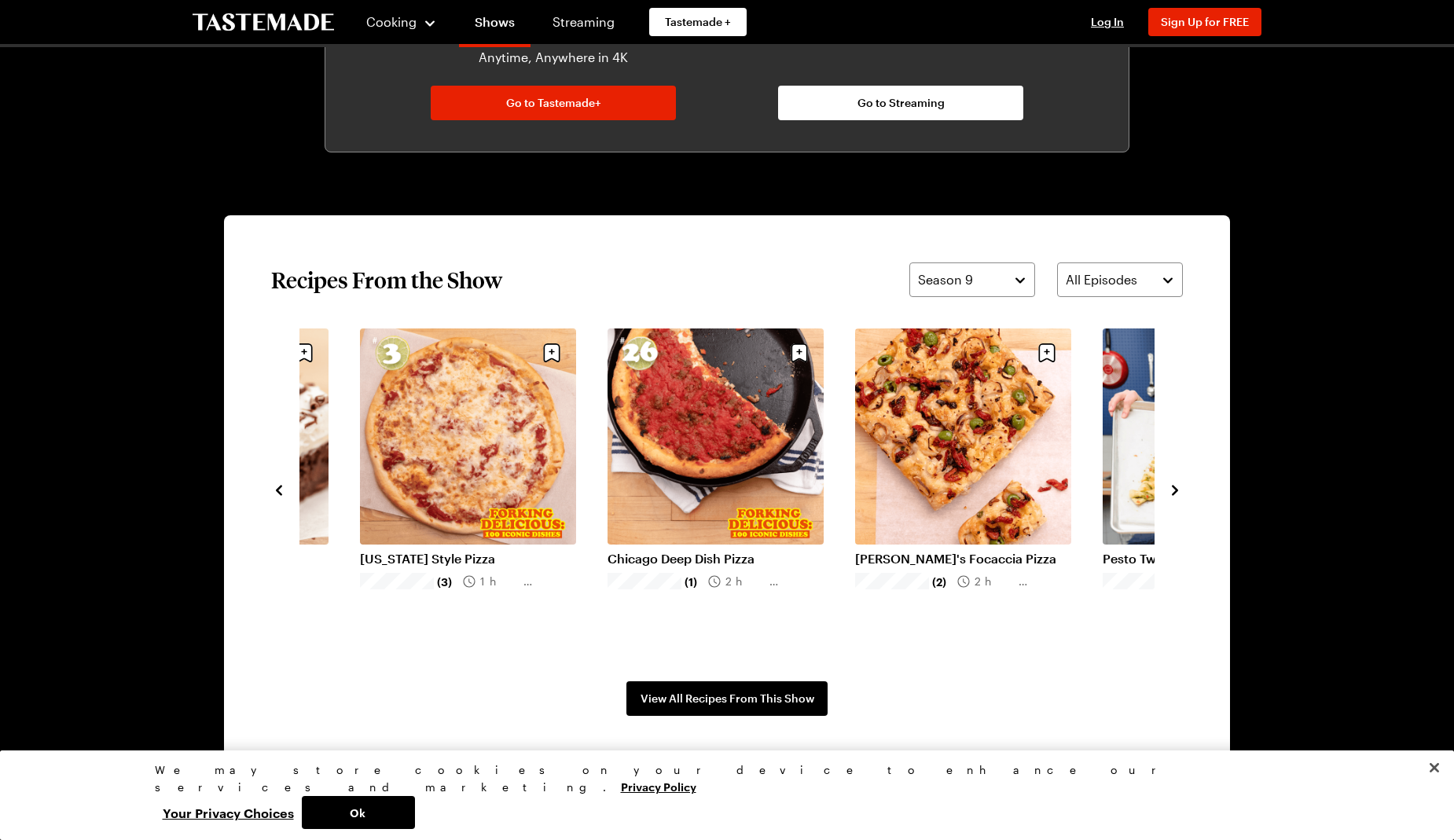
click at [1175, 480] on button "navigate to next item" at bounding box center [1175, 488] width 16 height 19
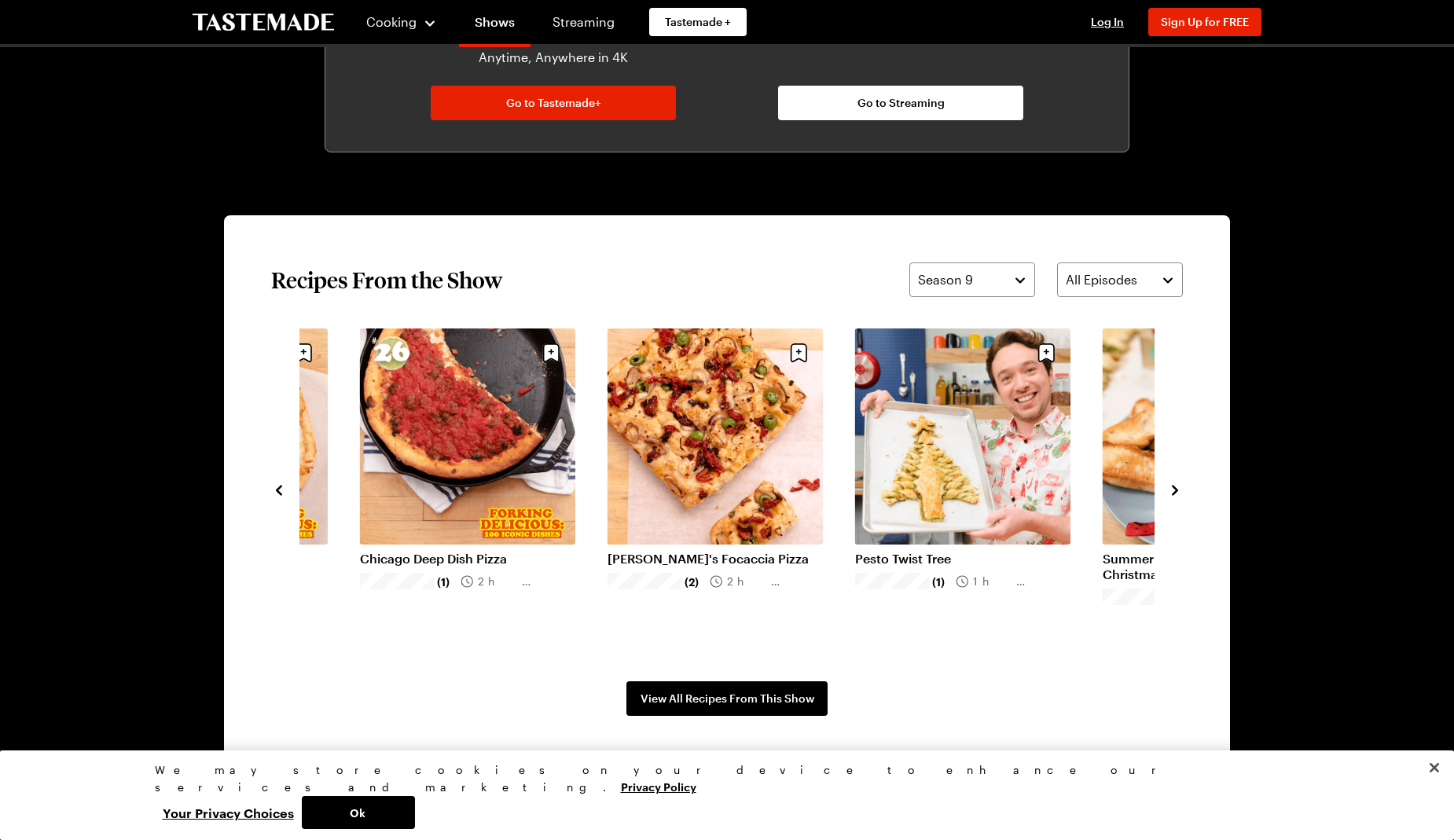
click at [1175, 479] on button "navigate to next item" at bounding box center [1175, 488] width 16 height 19
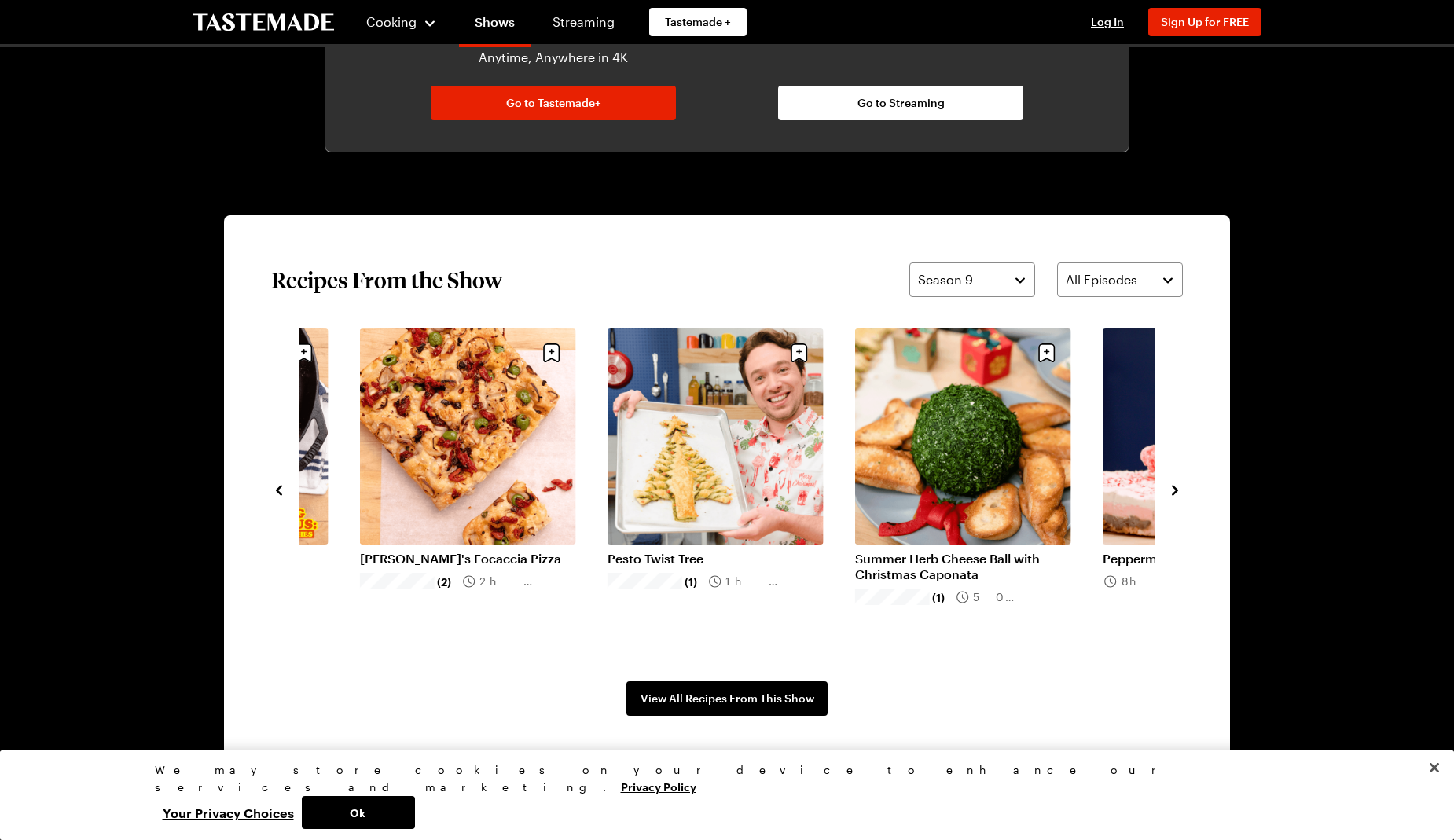
click at [1175, 479] on button "navigate to next item" at bounding box center [1175, 488] width 16 height 19
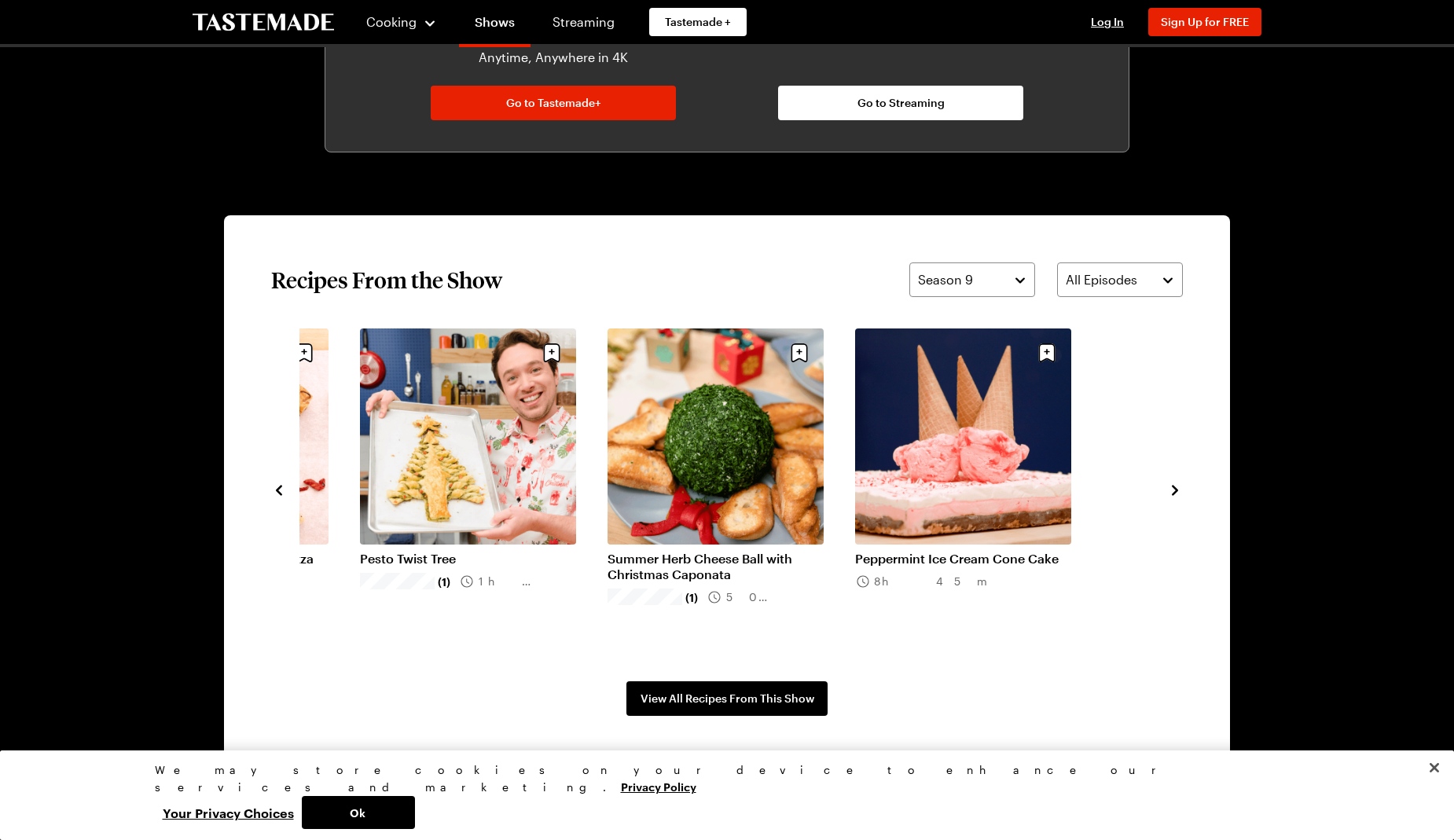
click at [1175, 479] on button "navigate to next item" at bounding box center [1175, 488] width 16 height 19
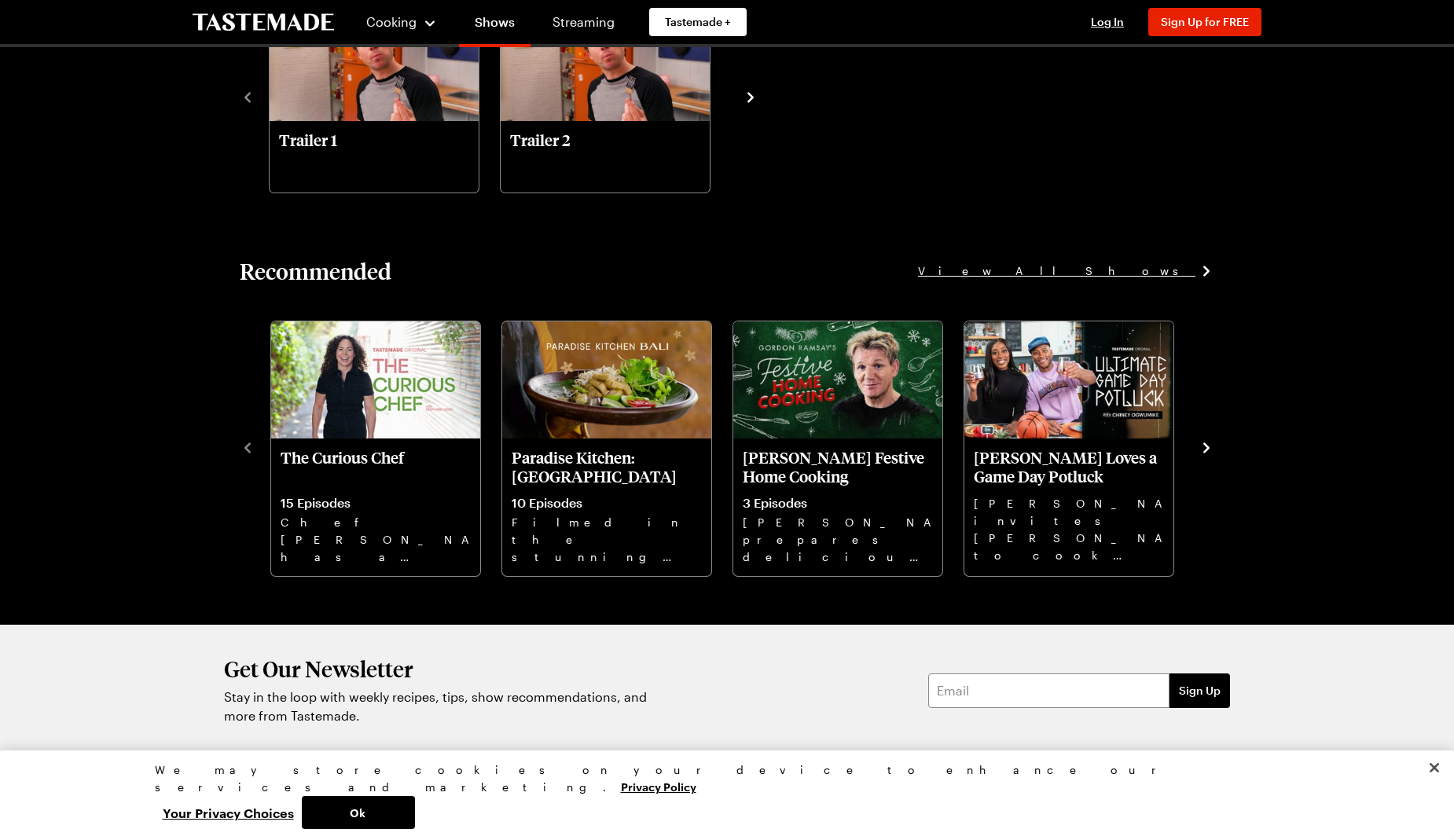
scroll to position [1979, 0]
